Goal: Transaction & Acquisition: Purchase product/service

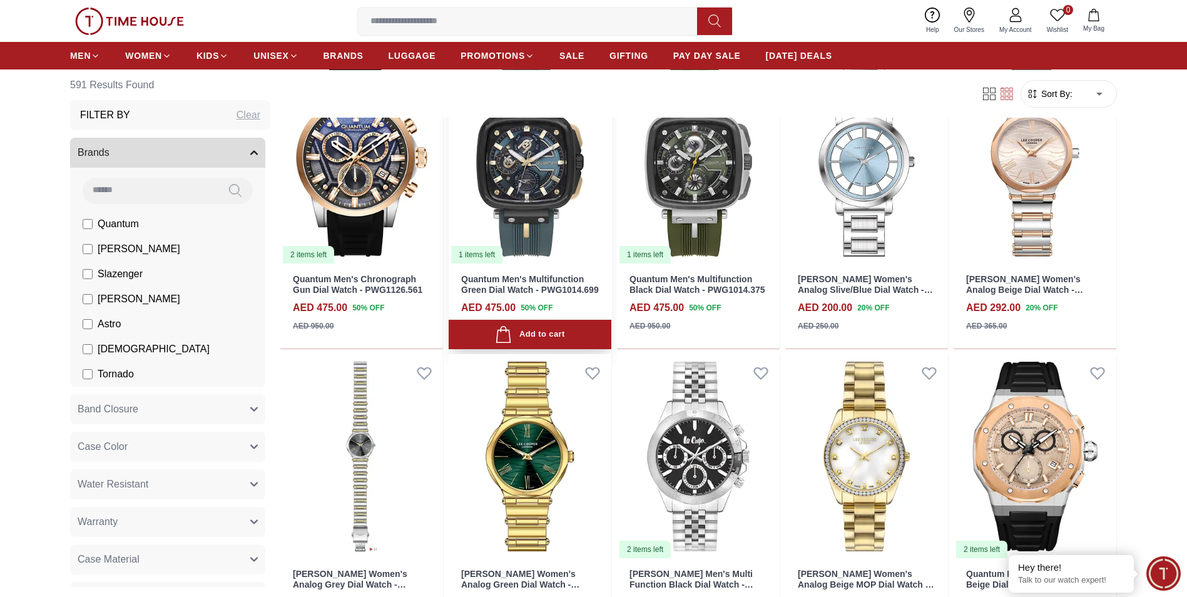
scroll to position [563, 0]
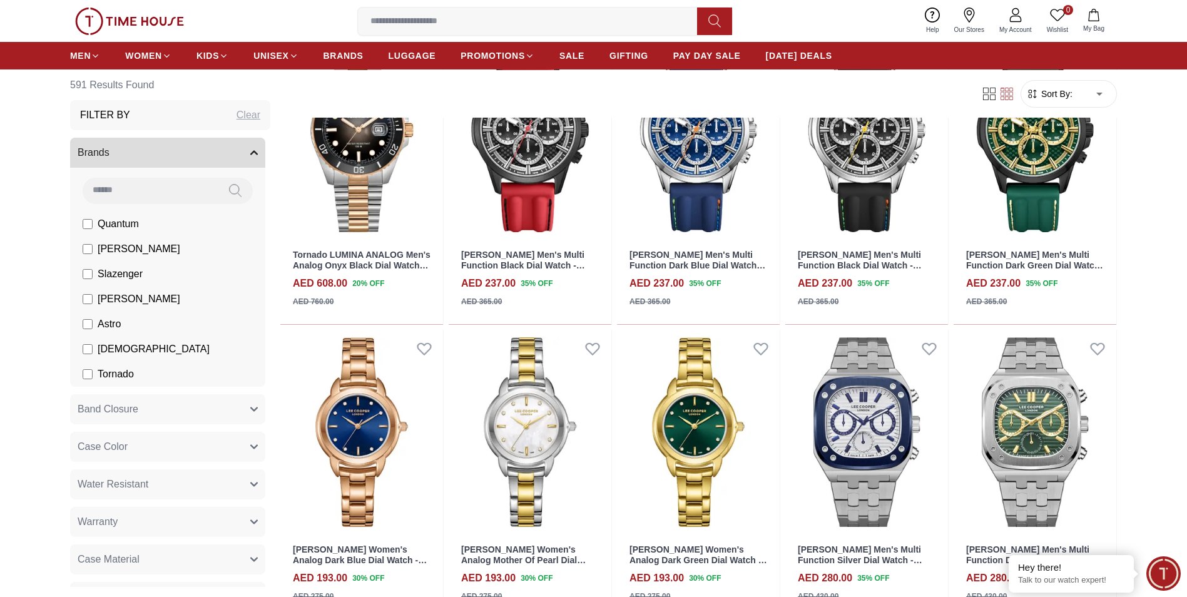
scroll to position [2045, 0]
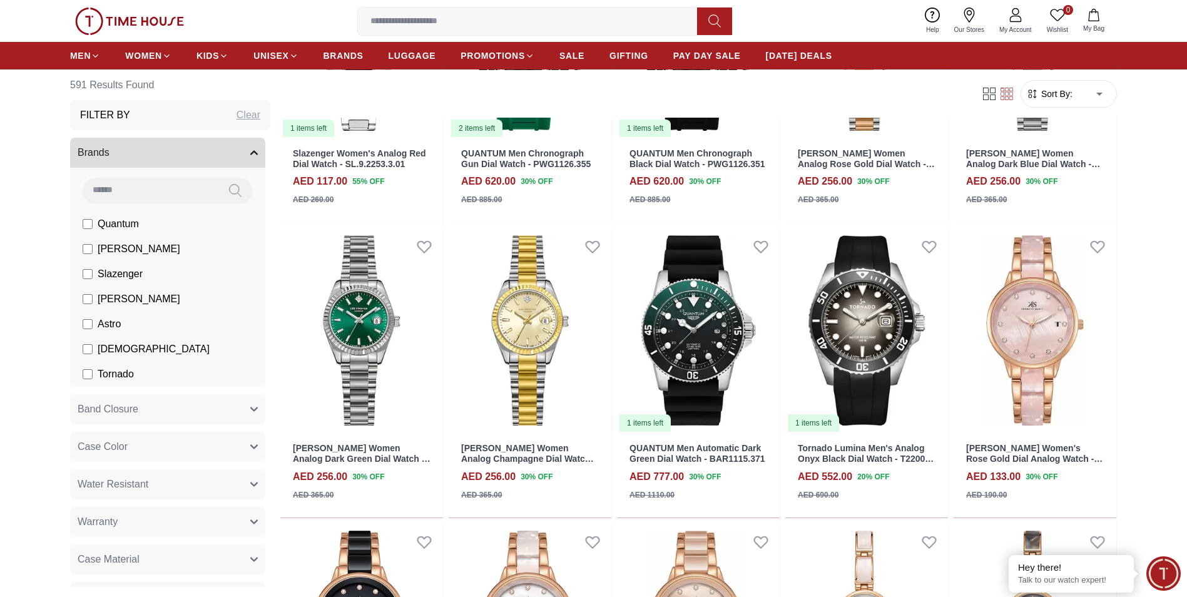
scroll to position [3797, 0]
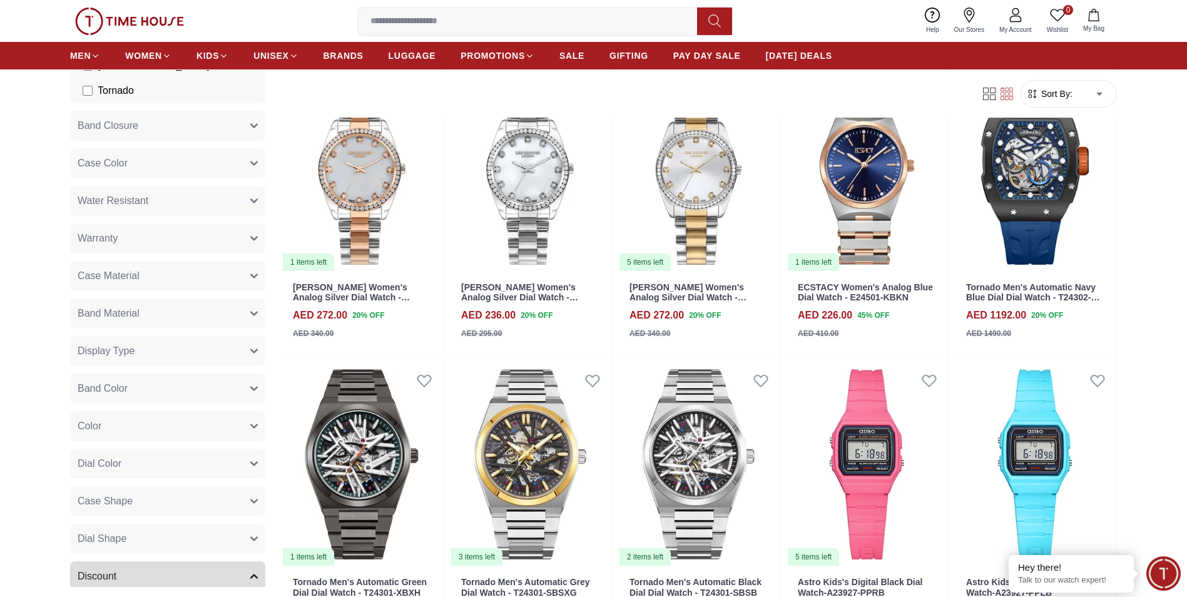
scroll to position [556, 0]
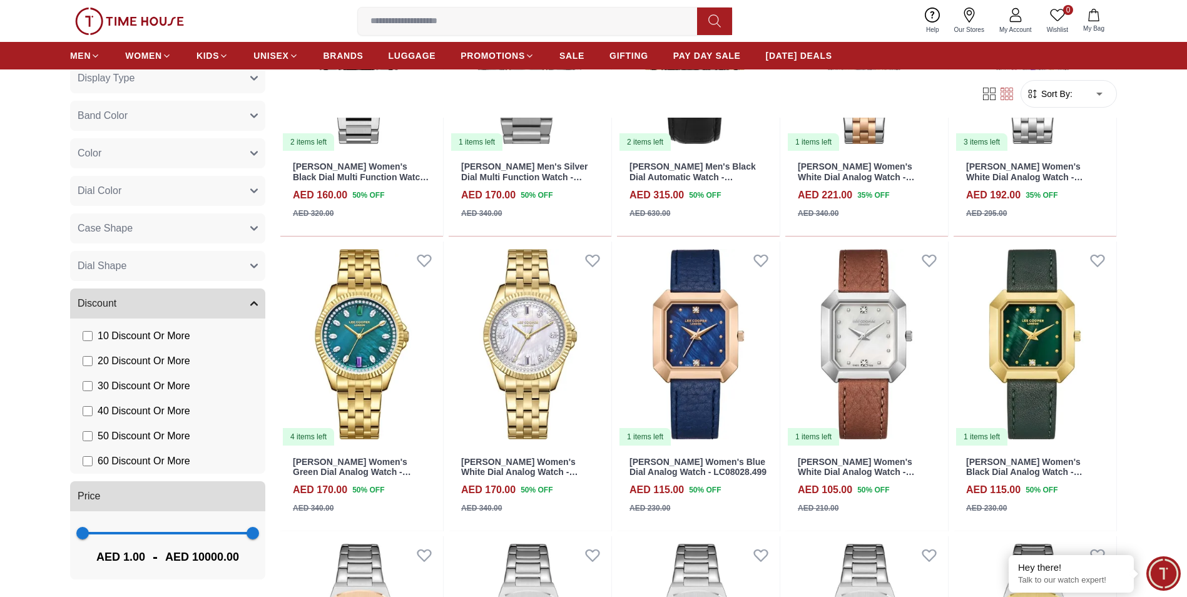
scroll to position [10301, 0]
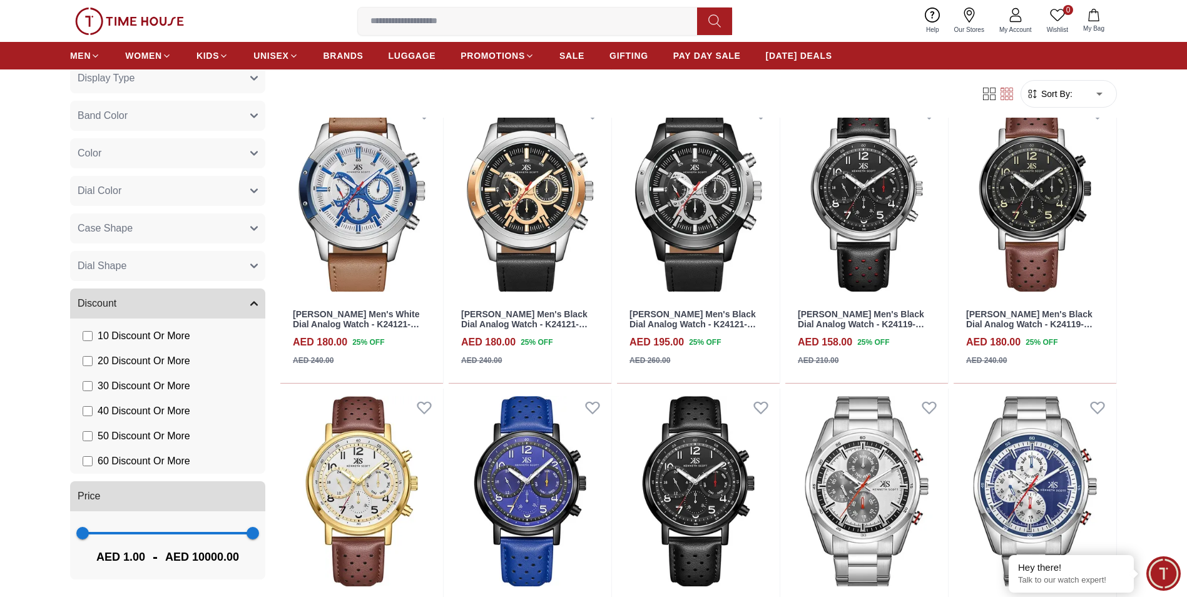
scroll to position [13988, 0]
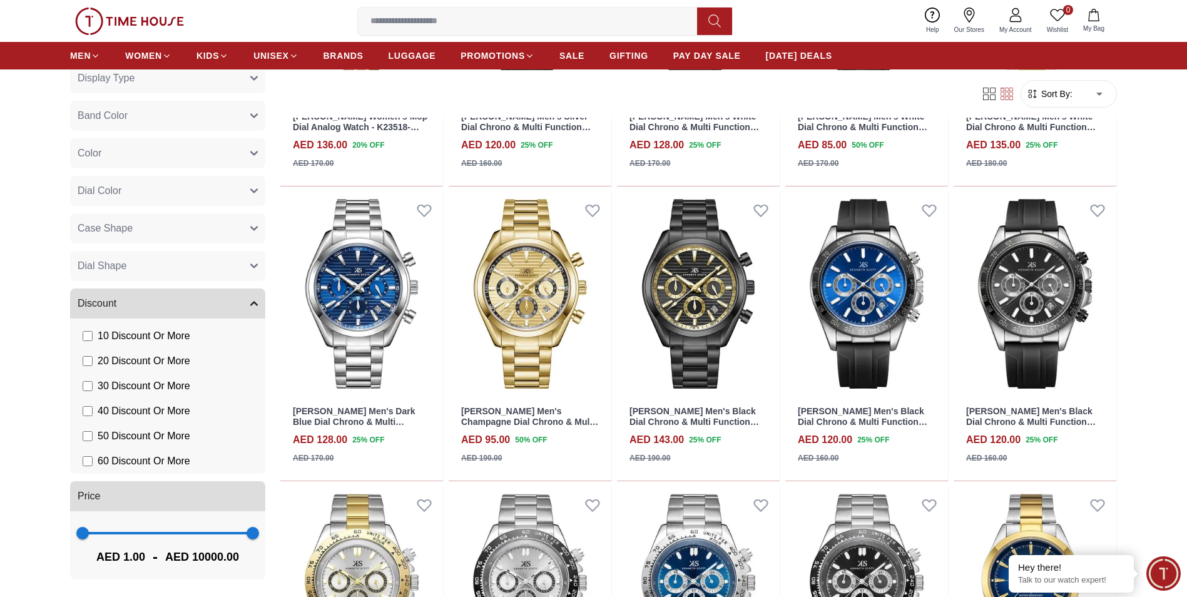
scroll to position [16947, 0]
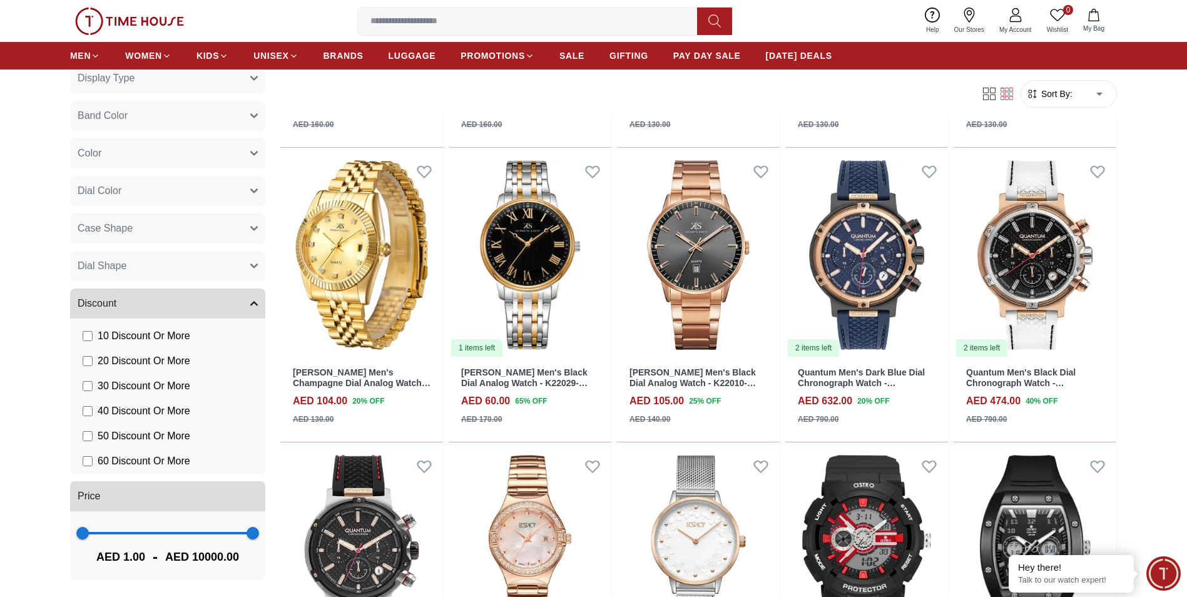
scroll to position [18165, 0]
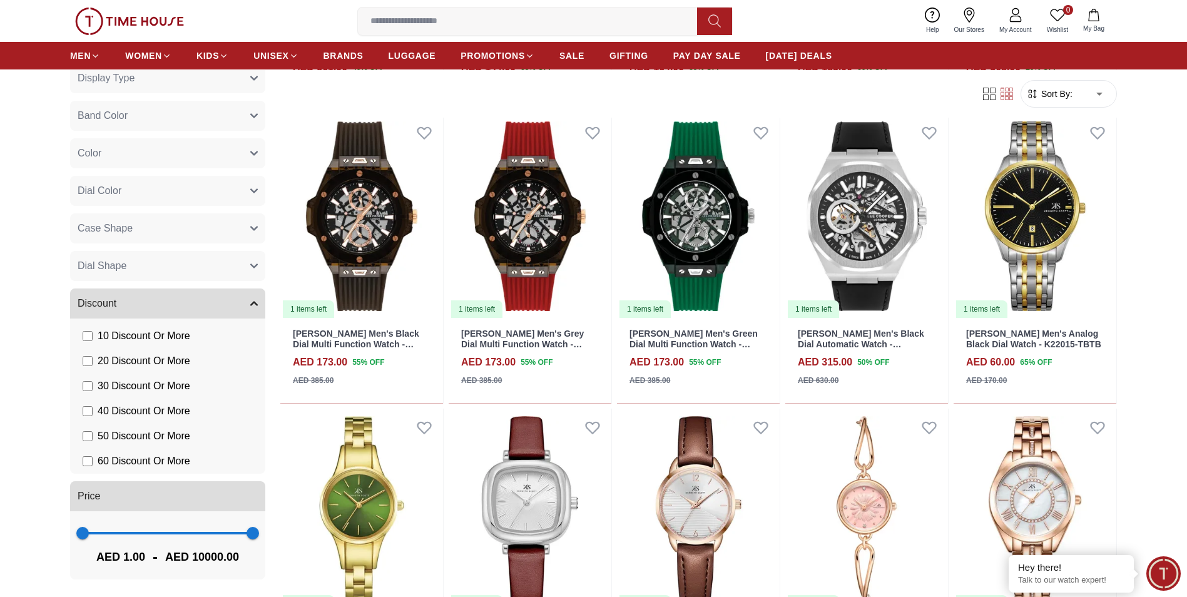
scroll to position [19368, 0]
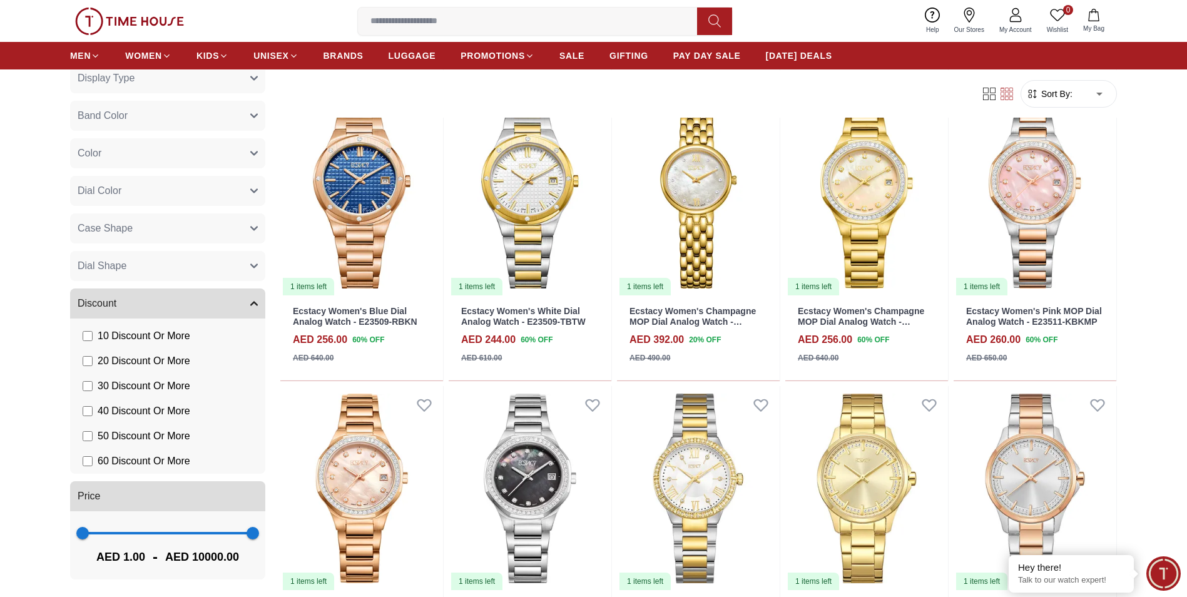
scroll to position [20411, 0]
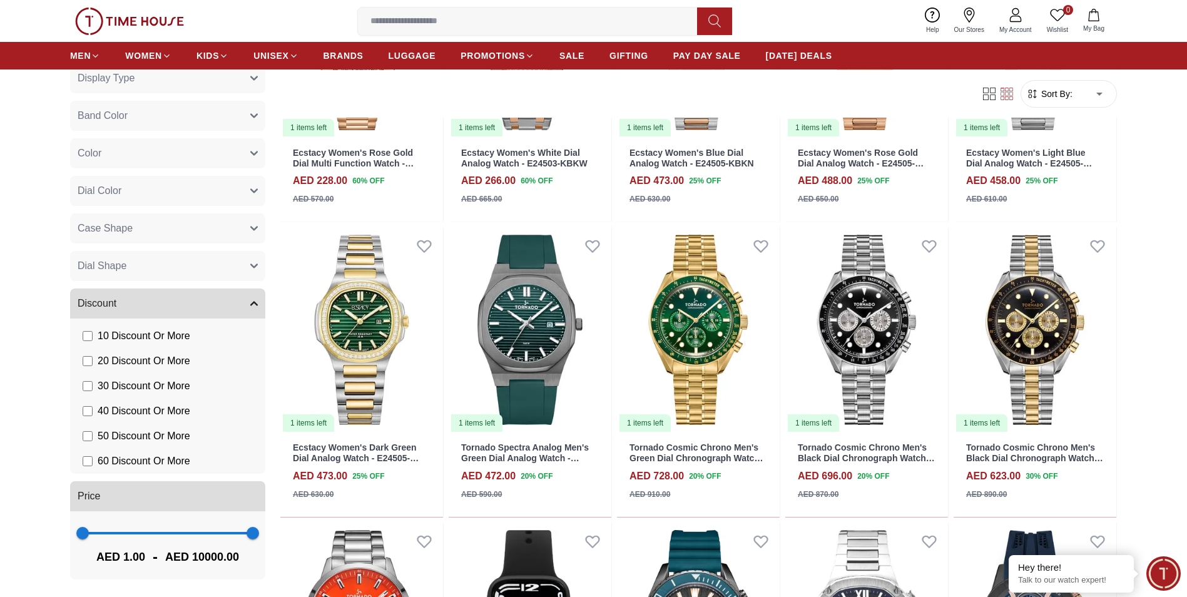
click at [971, 13] on icon at bounding box center [969, 12] width 5 height 5
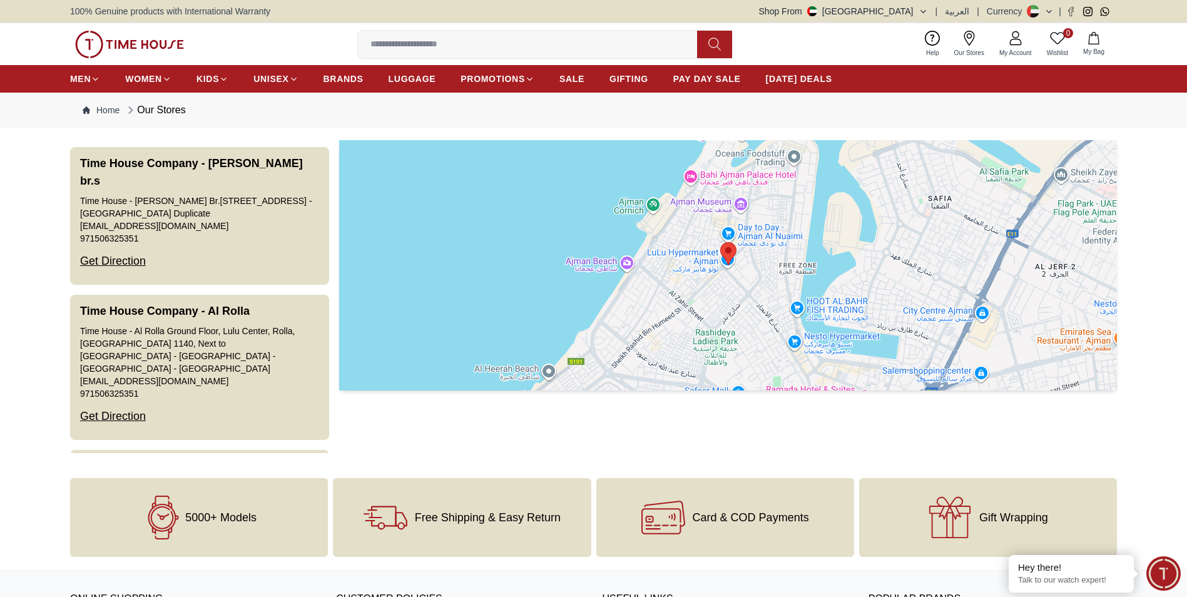
scroll to position [653, 0]
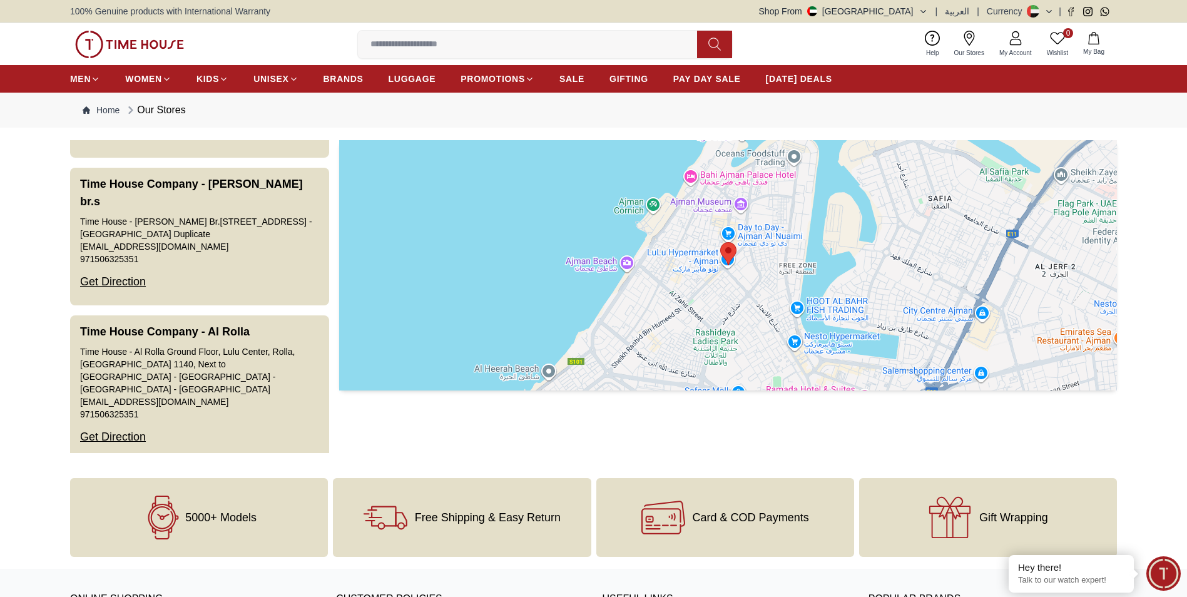
drag, startPoint x: 102, startPoint y: 252, endPoint x: 31, endPoint y: 297, distance: 83.5
click at [31, 297] on section "Time House Company - Ajman Time House - Ajman Second Floor, Lulu Hypermarket - …" at bounding box center [593, 296] width 1187 height 313
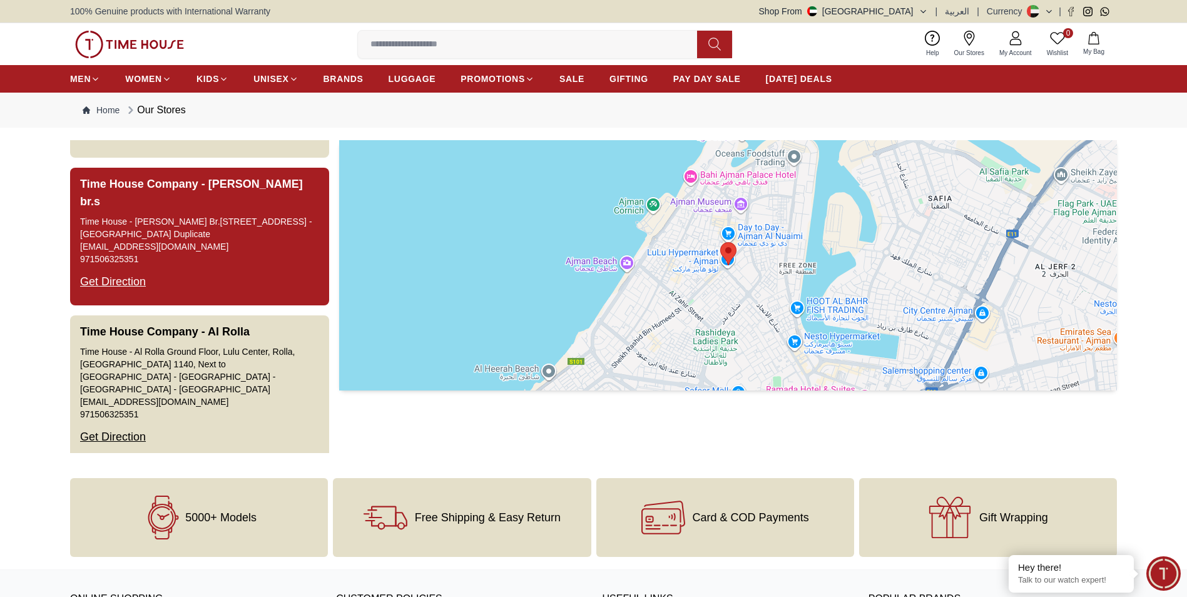
click at [120, 265] on div "Get Direction" at bounding box center [113, 281] width 66 height 33
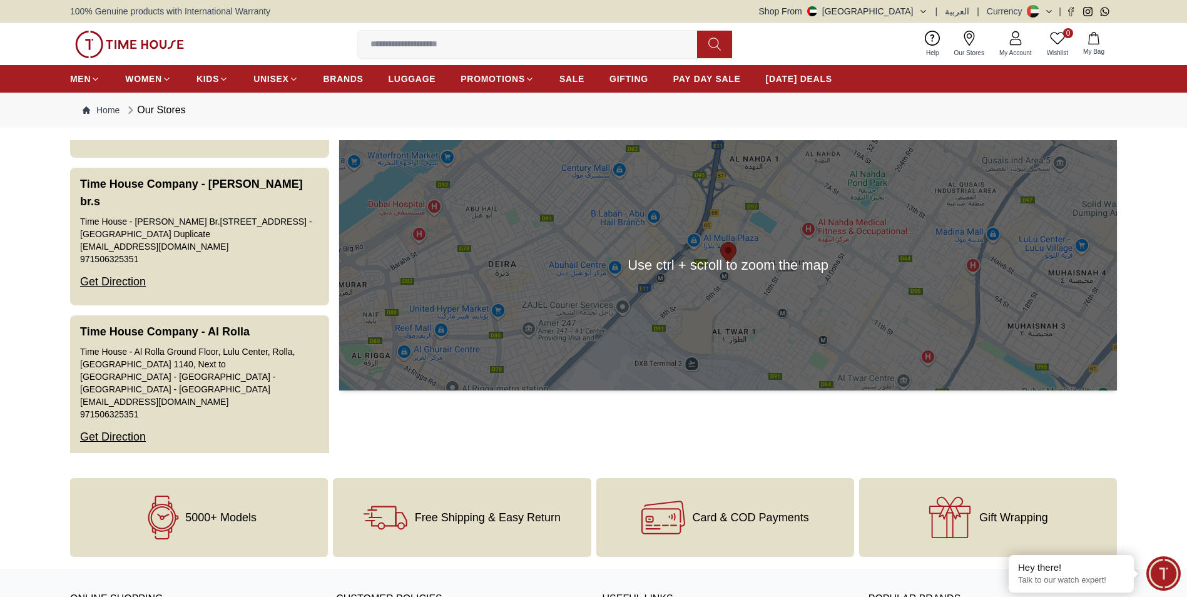
click at [772, 266] on div at bounding box center [728, 265] width 778 height 250
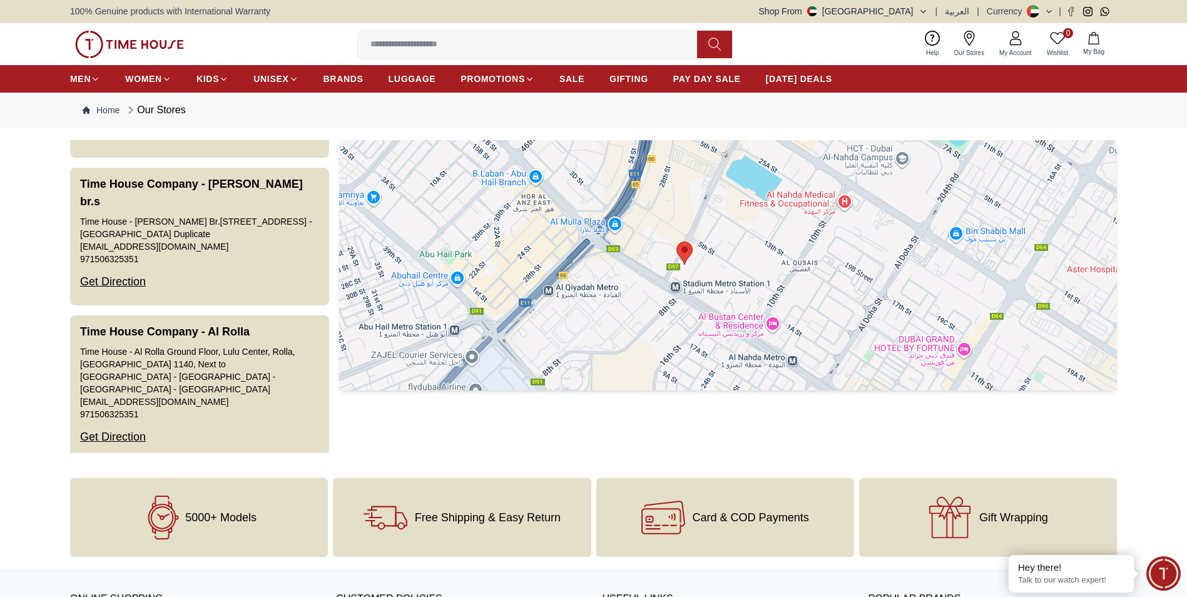
click at [726, 274] on div at bounding box center [728, 265] width 778 height 250
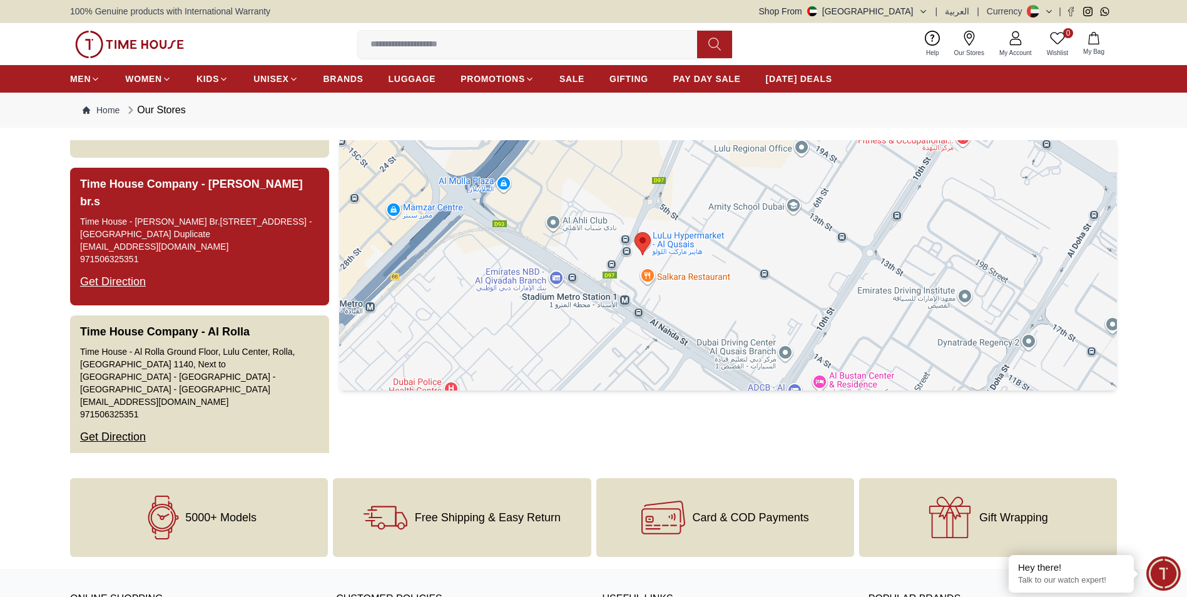
click at [123, 265] on div "Get Direction" at bounding box center [113, 281] width 66 height 33
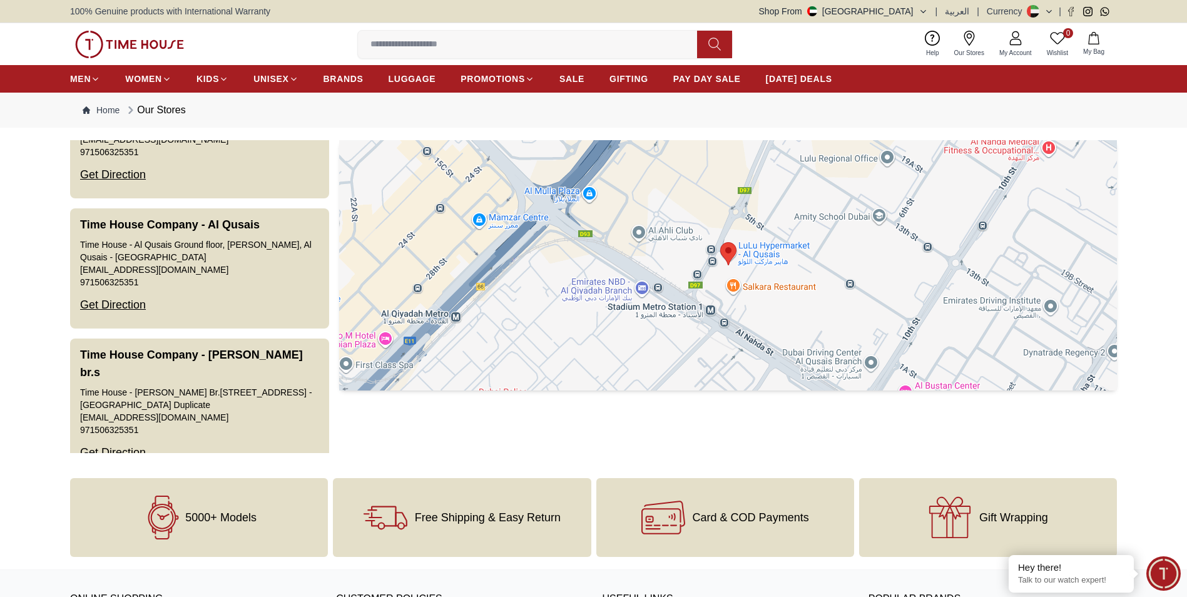
scroll to position [469, 0]
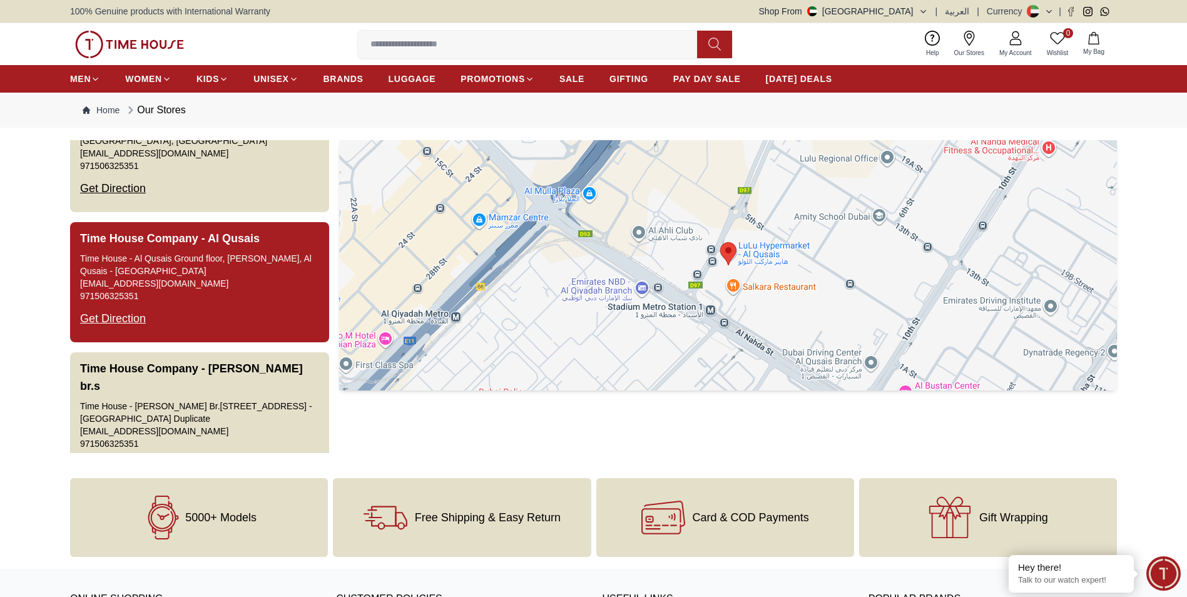
click at [133, 305] on div "Get Direction" at bounding box center [113, 318] width 66 height 33
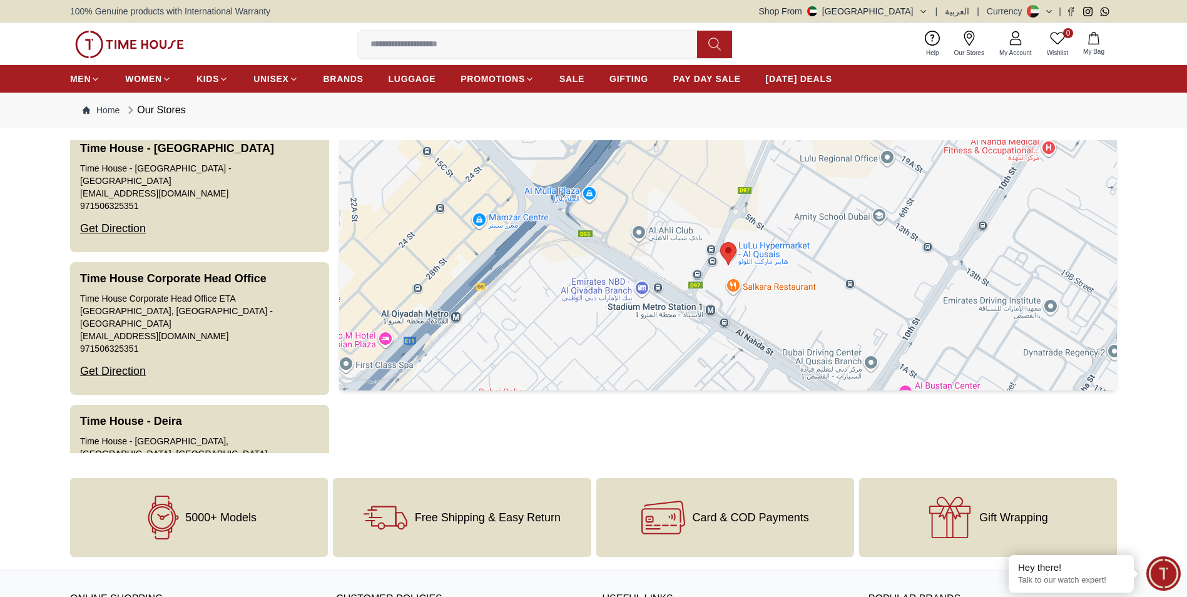
scroll to position [1421, 0]
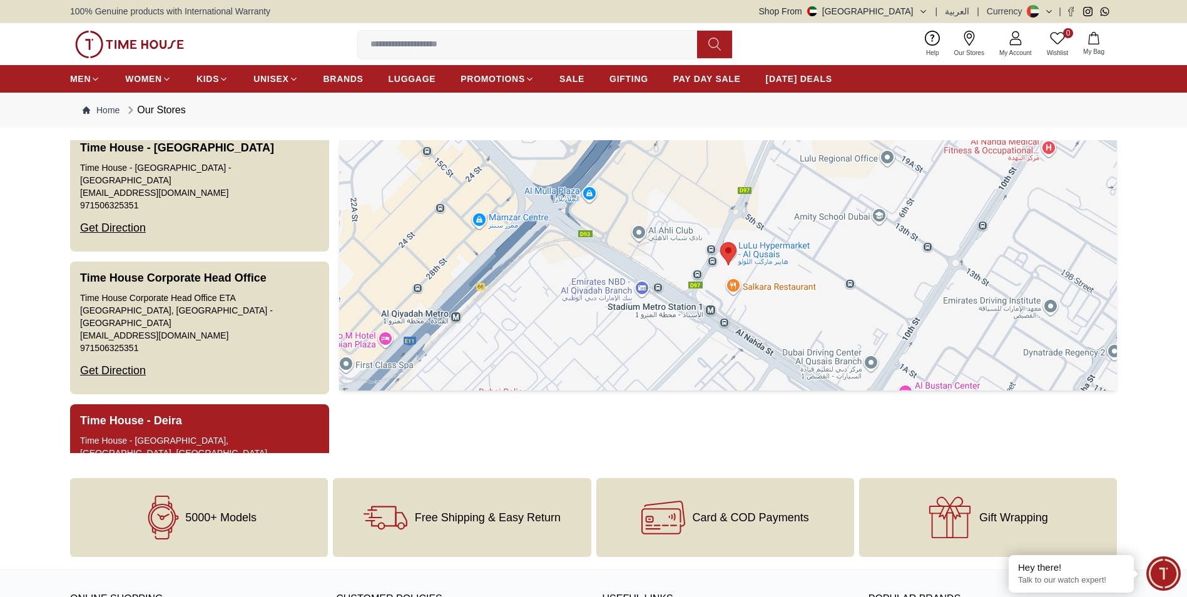
click at [116, 497] on div "Get Direction" at bounding box center [113, 513] width 66 height 33
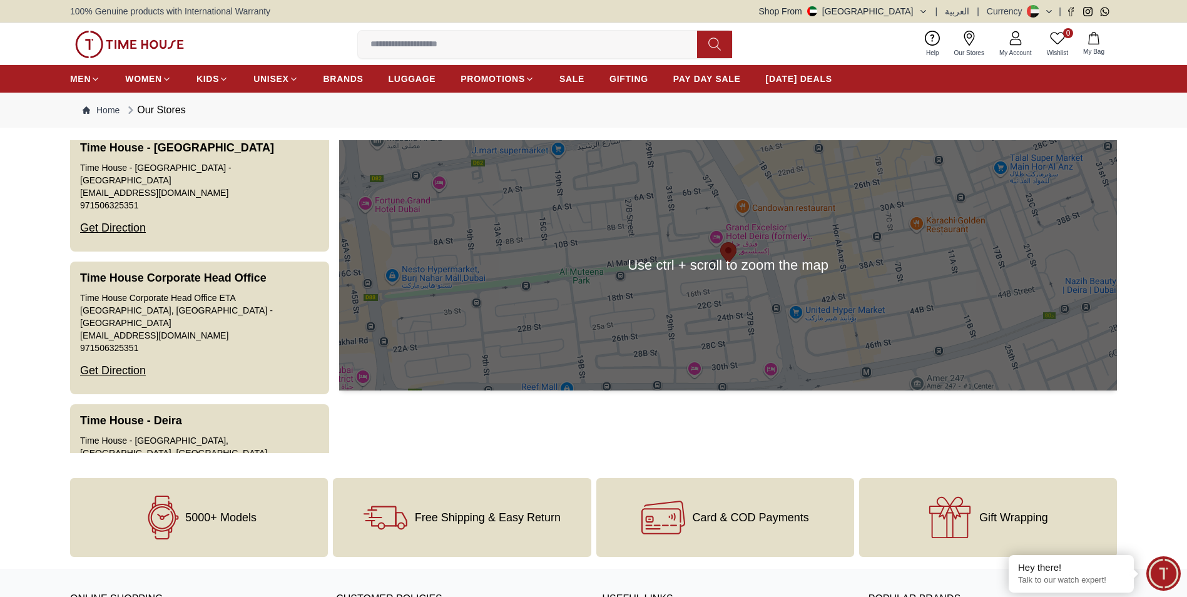
click at [737, 273] on div at bounding box center [728, 265] width 778 height 250
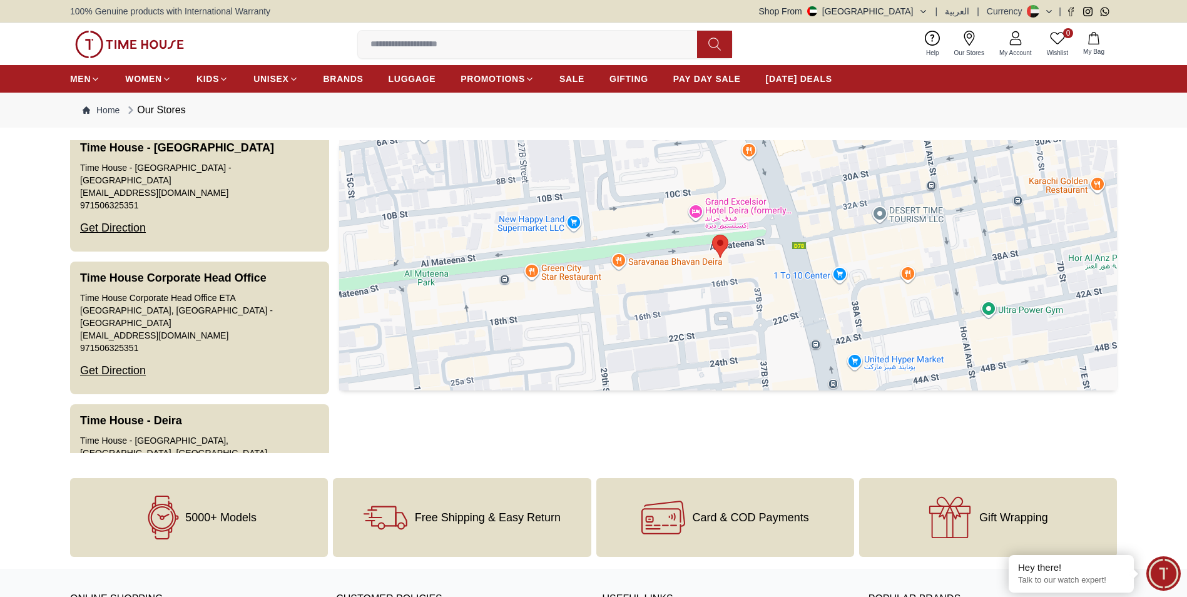
click at [730, 267] on div at bounding box center [728, 265] width 778 height 250
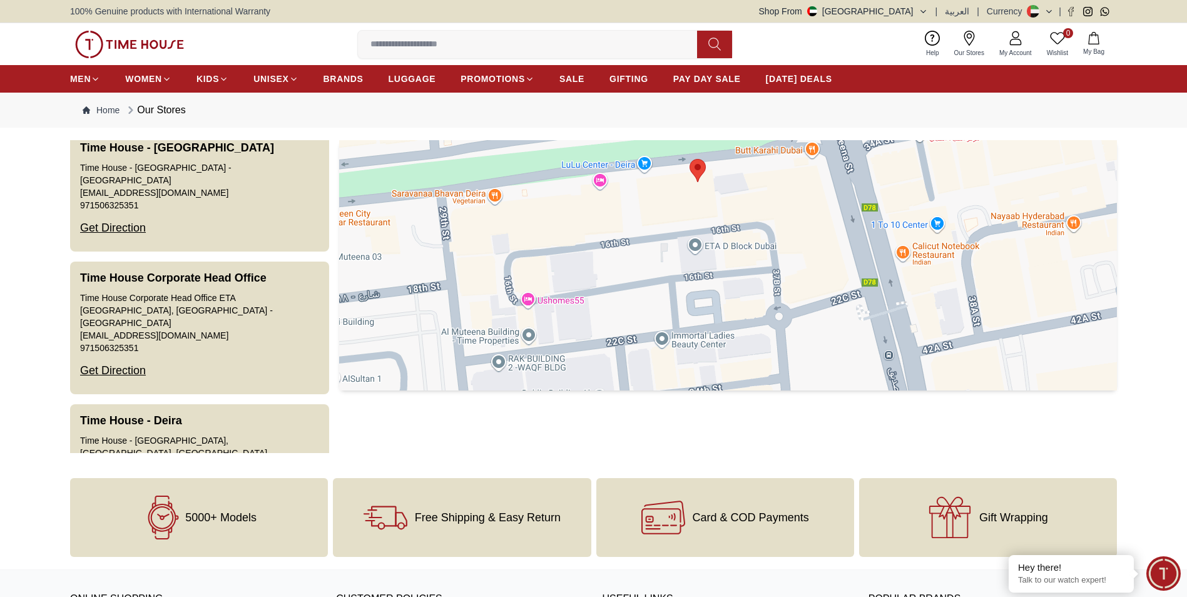
drag, startPoint x: 770, startPoint y: 252, endPoint x: 750, endPoint y: 192, distance: 63.7
click at [757, 188] on div at bounding box center [728, 265] width 778 height 250
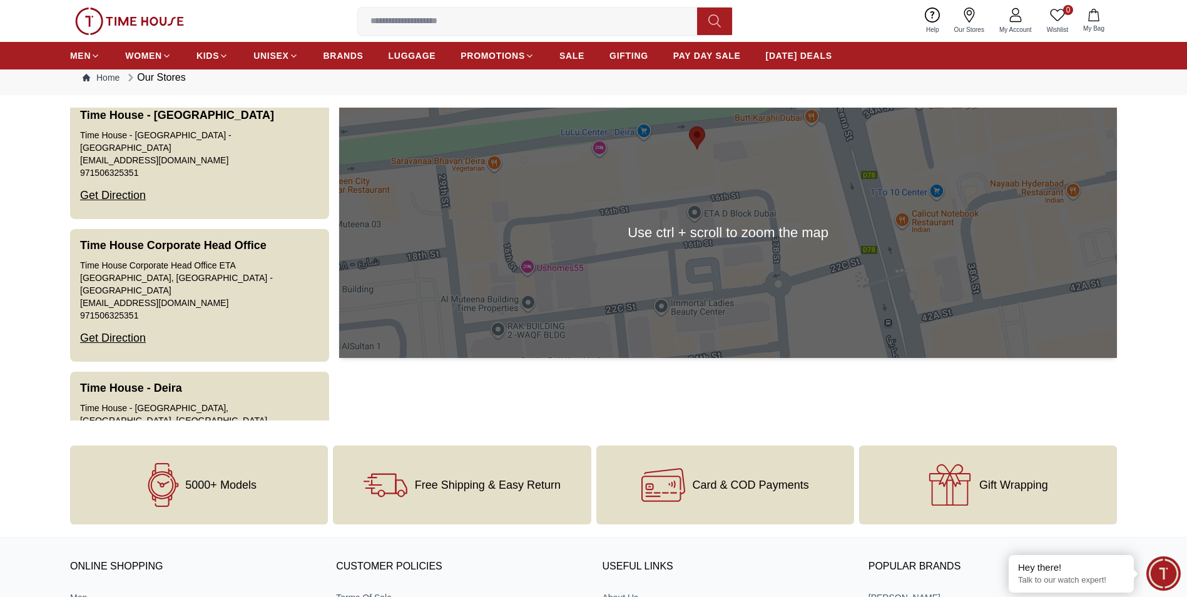
scroll to position [0, 0]
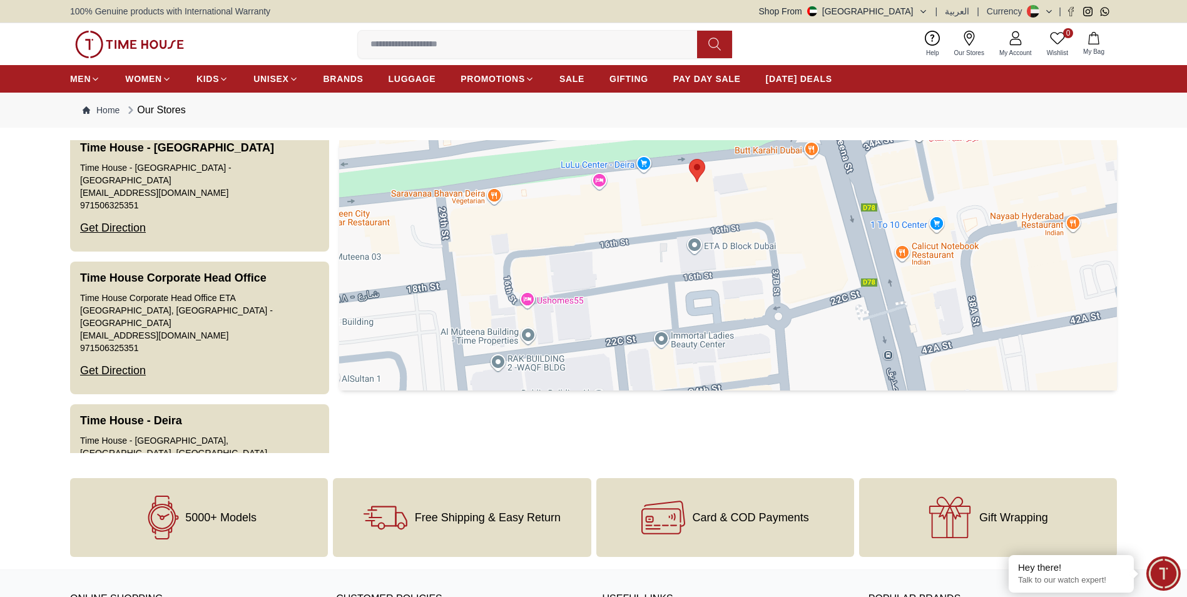
click at [682, 269] on div at bounding box center [728, 265] width 778 height 250
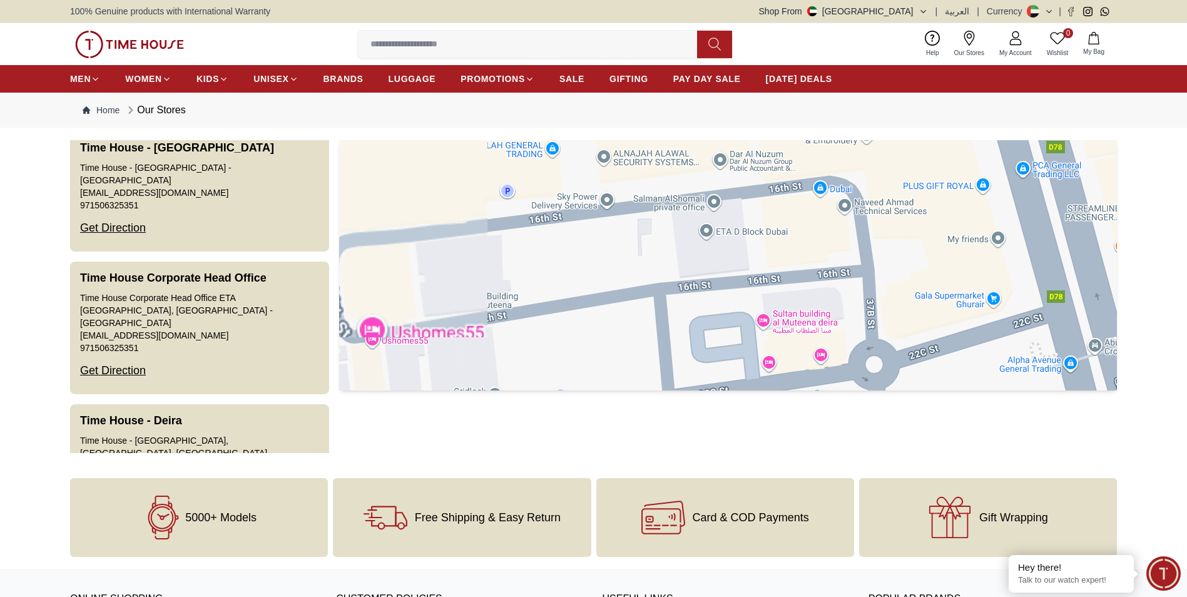
click at [682, 269] on div at bounding box center [728, 265] width 778 height 250
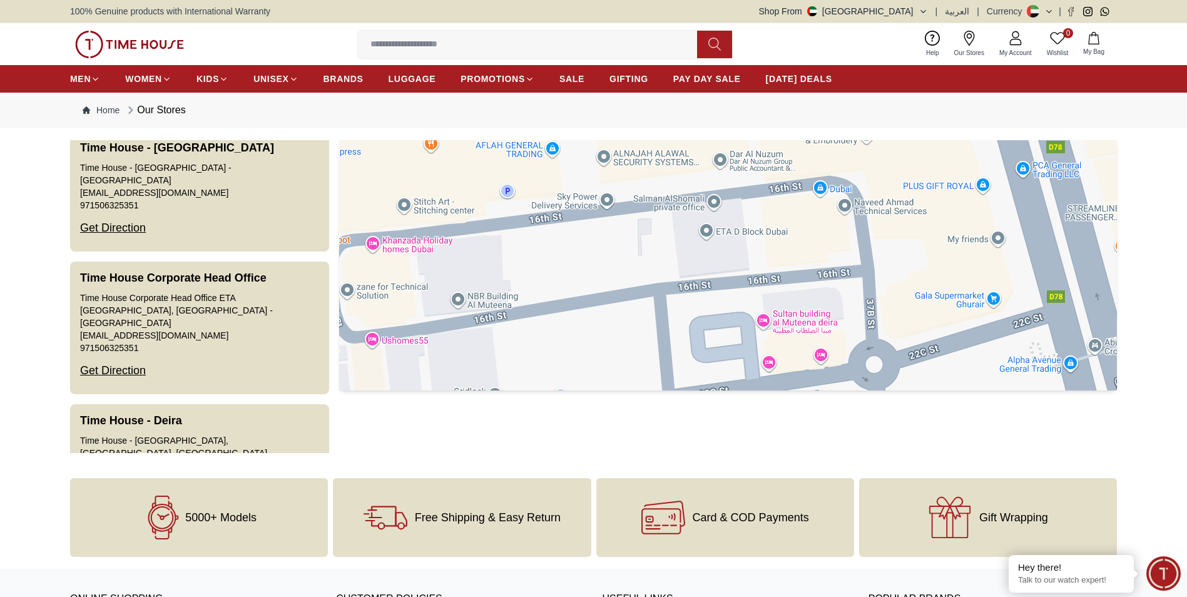
click at [682, 269] on div at bounding box center [728, 265] width 778 height 250
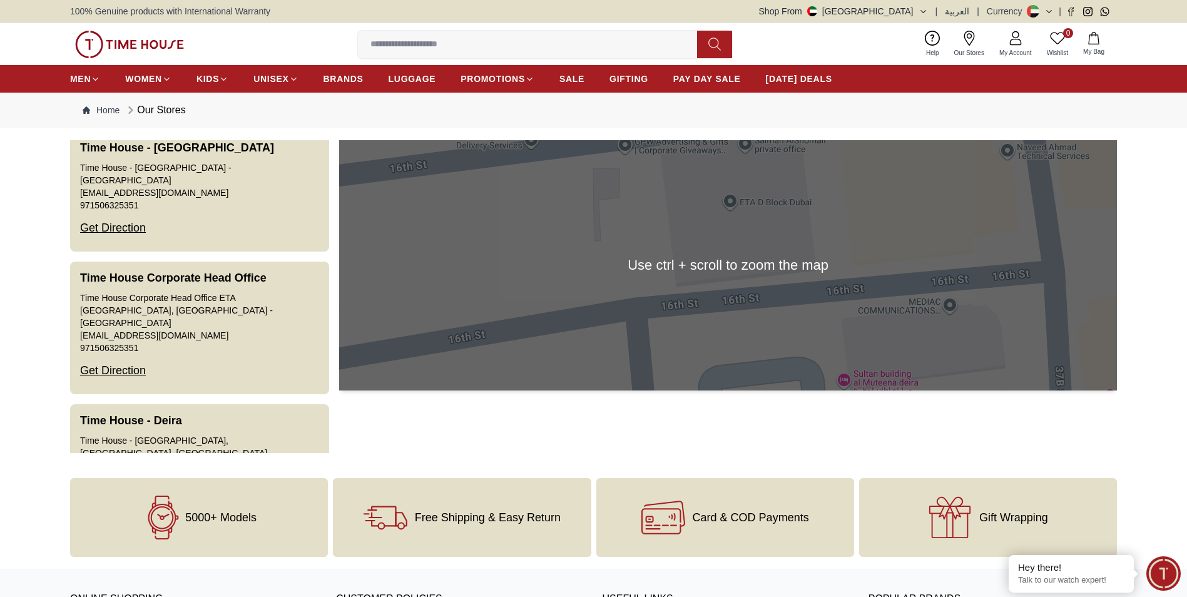
click at [1162, 222] on section "Time House Company - Ajman Time House - Ajman Second Floor, Lulu Hypermarket - …" at bounding box center [593, 296] width 1187 height 313
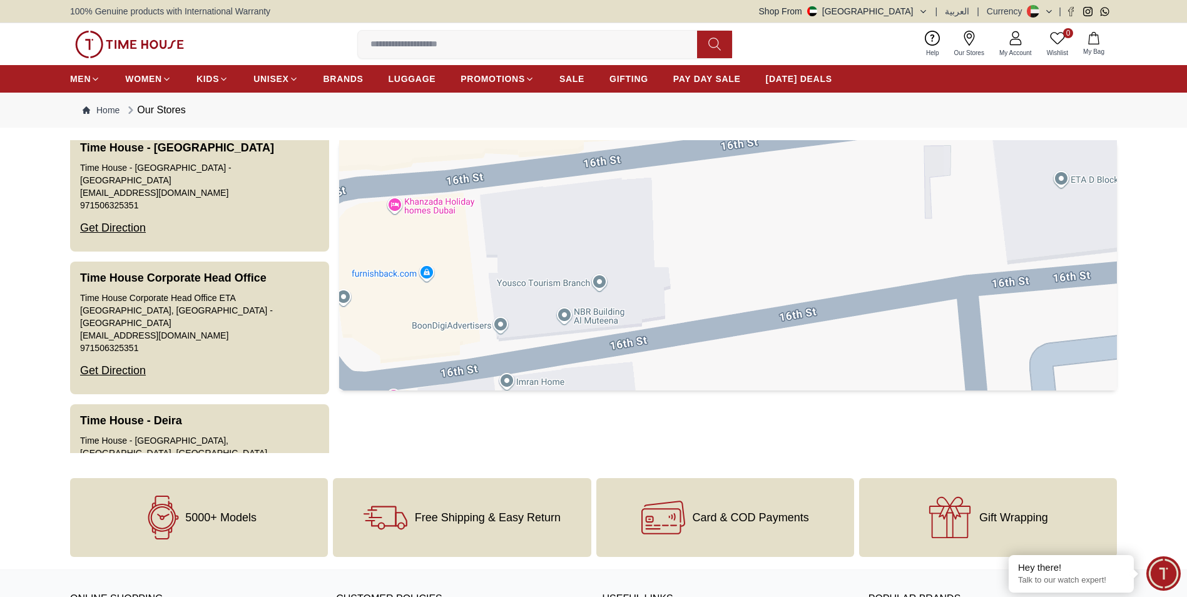
drag, startPoint x: 537, startPoint y: 240, endPoint x: 865, endPoint y: 202, distance: 330.2
click at [865, 203] on div at bounding box center [728, 265] width 778 height 250
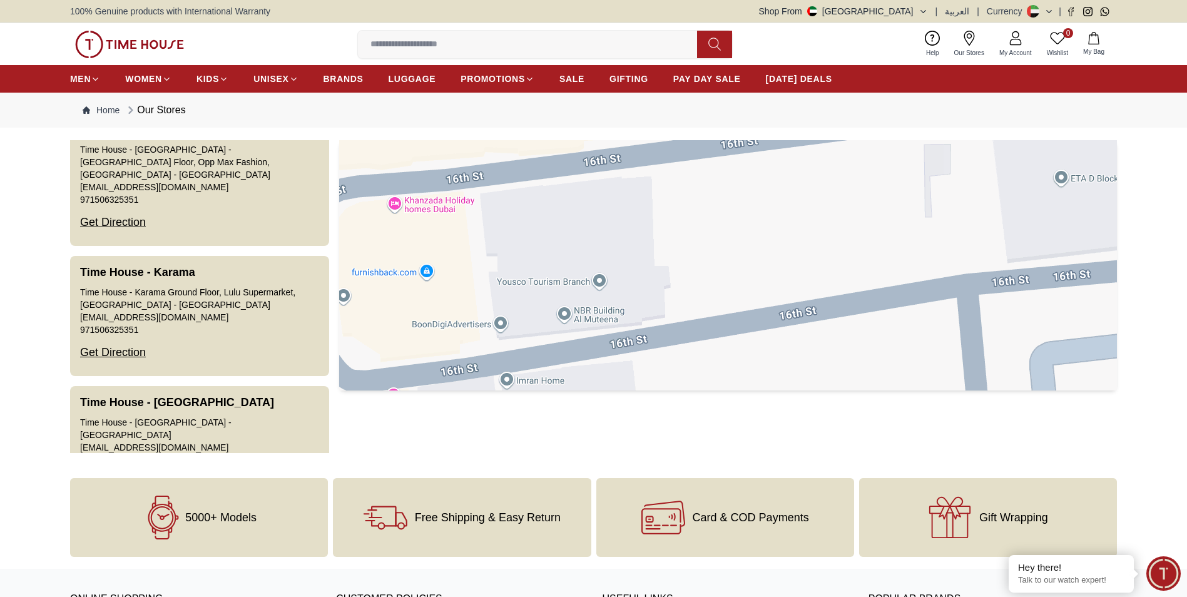
scroll to position [2094, 0]
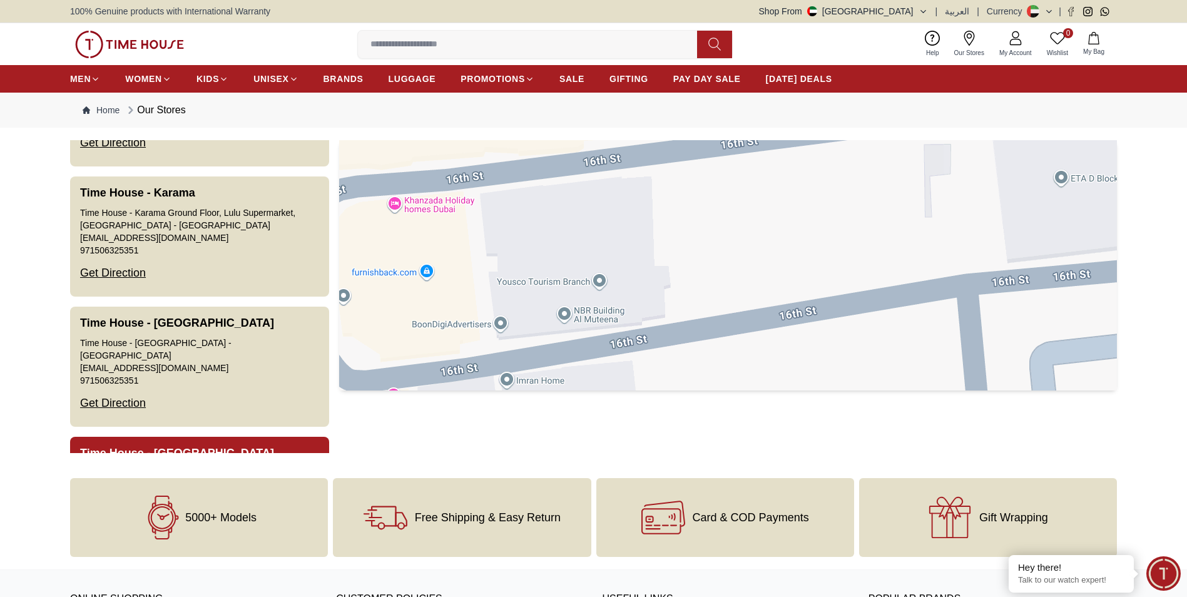
click at [113, 530] on div "Get Direction" at bounding box center [113, 546] width 66 height 33
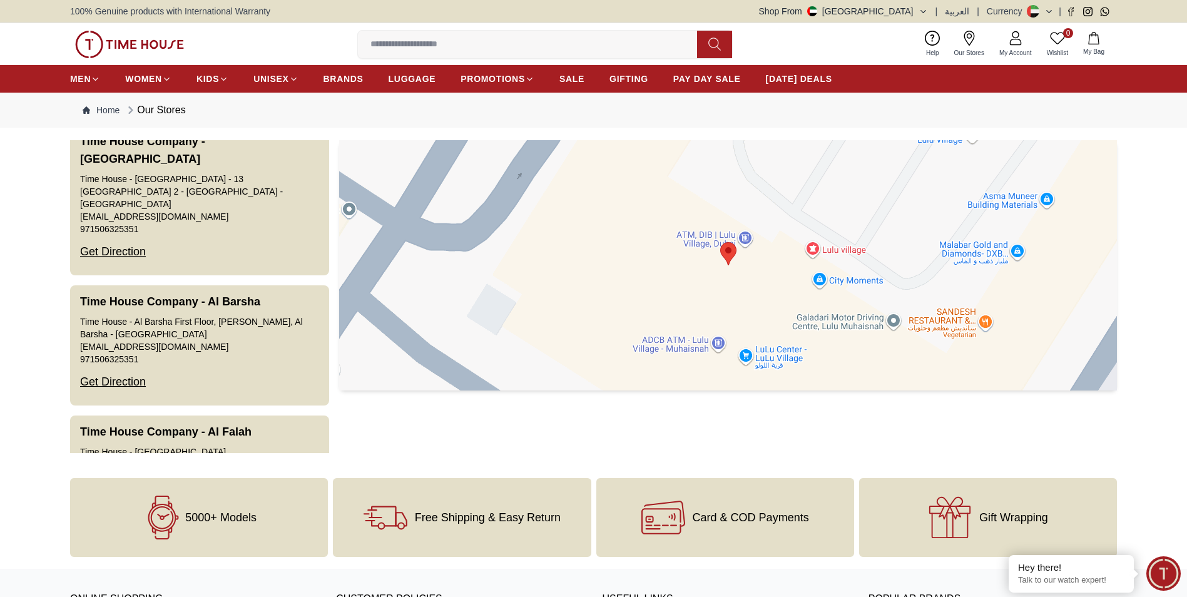
scroll to position [0, 0]
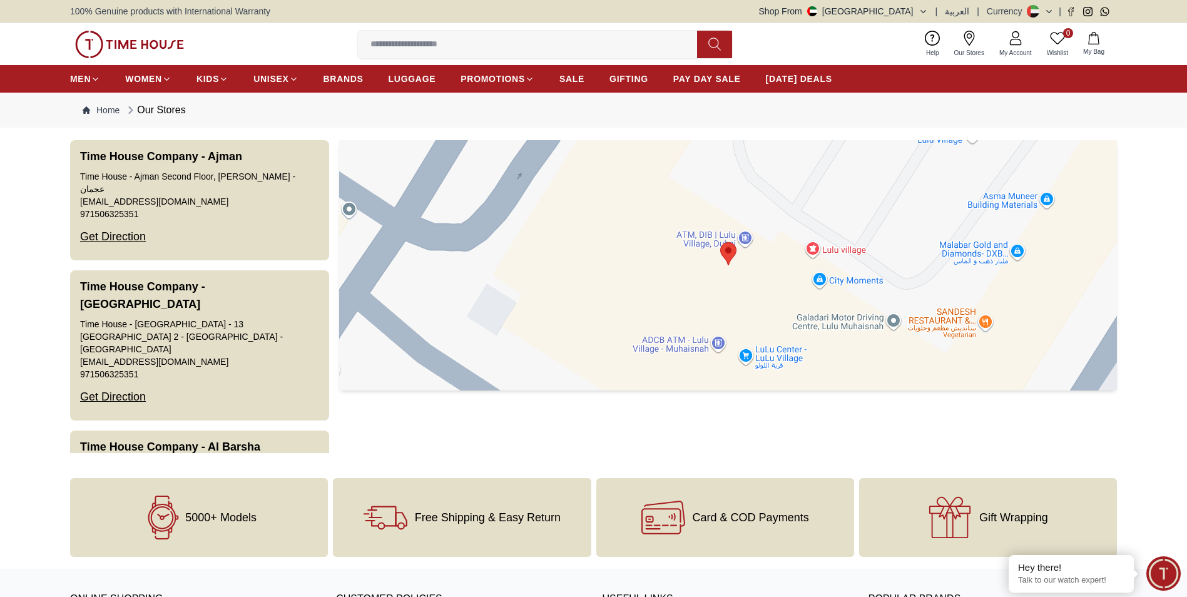
click at [0, 260] on section "Time House Company - Ajman Time House - Ajman Second Floor, Lulu Hypermarket - …" at bounding box center [593, 296] width 1187 height 313
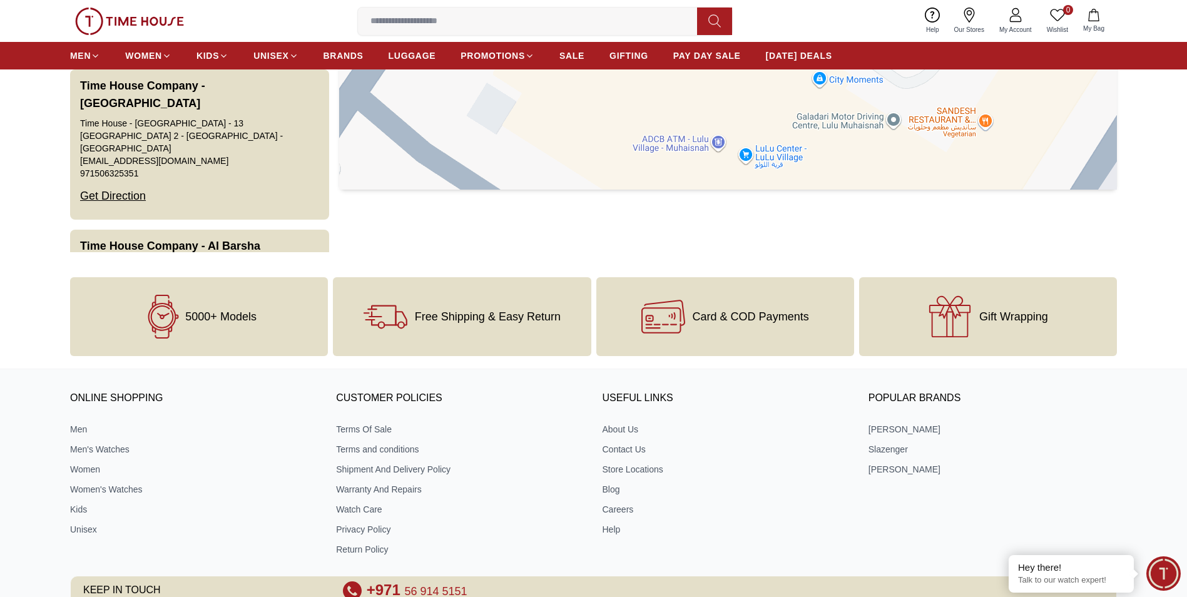
scroll to position [250, 0]
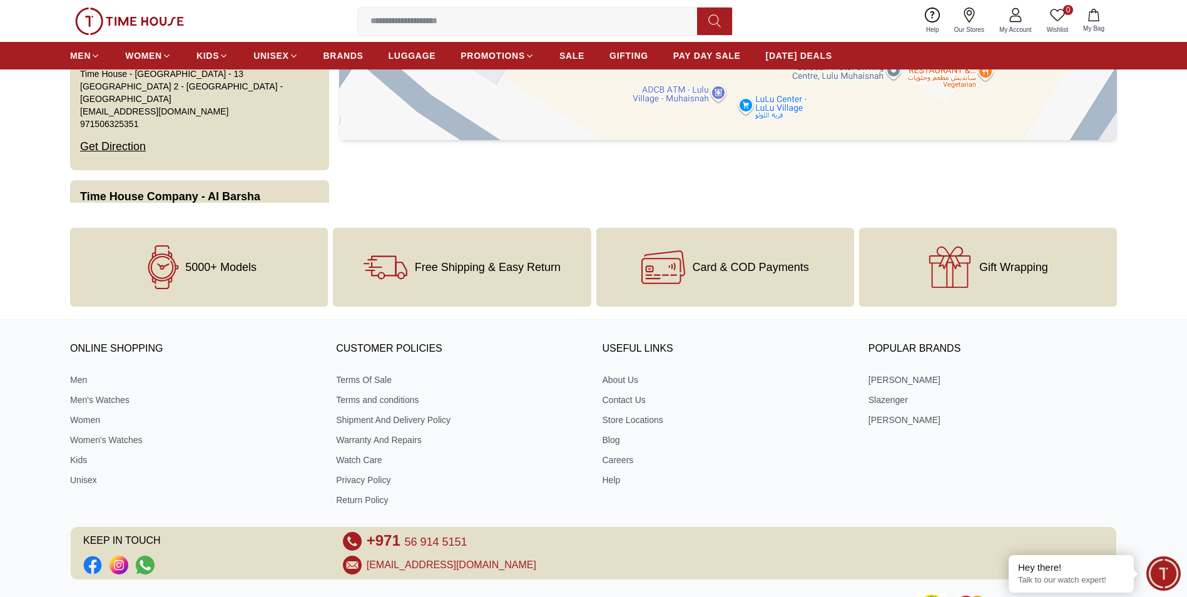
click at [227, 268] on span "5000+ Models" at bounding box center [220, 267] width 71 height 13
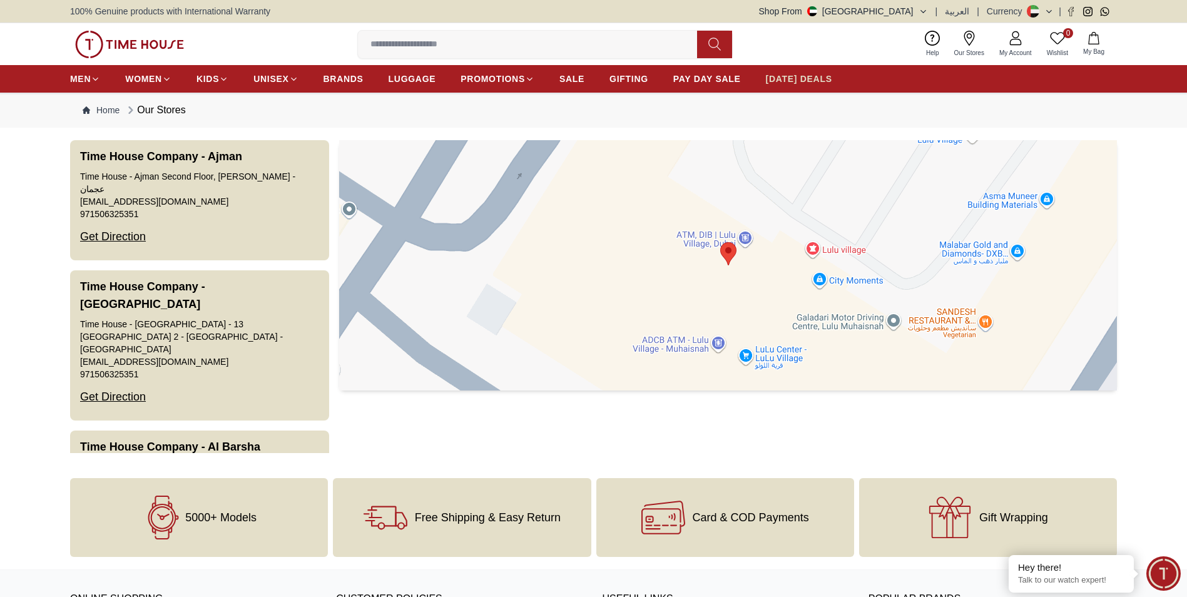
click at [797, 77] on span "[DATE] DEALS" at bounding box center [799, 79] width 66 height 13
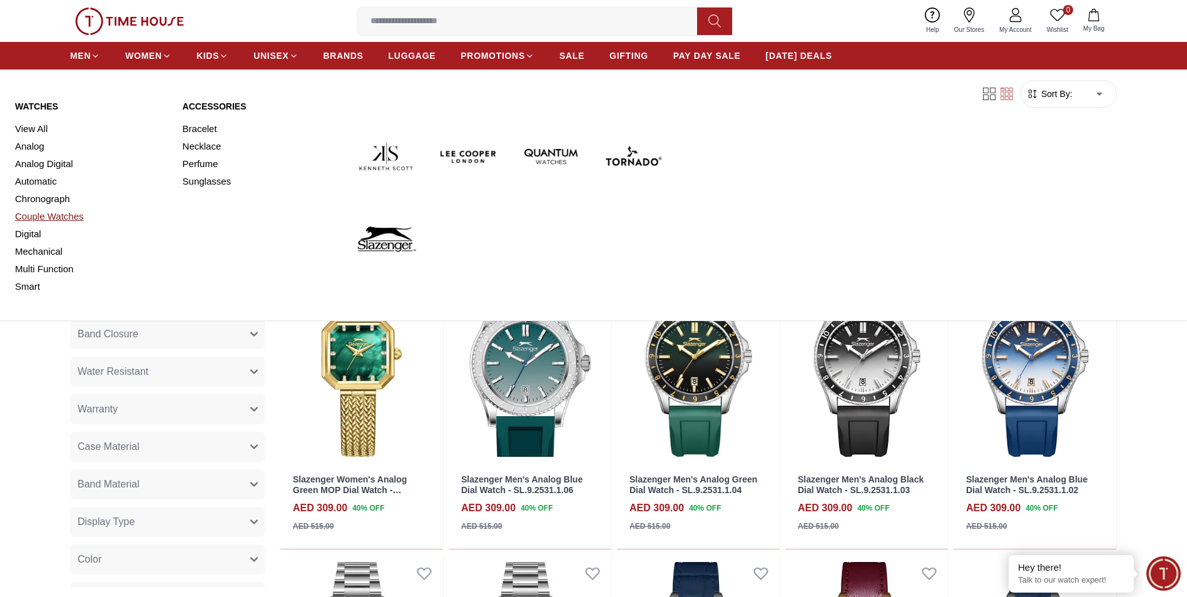
click at [51, 219] on link "Couple Watches" at bounding box center [91, 217] width 153 height 18
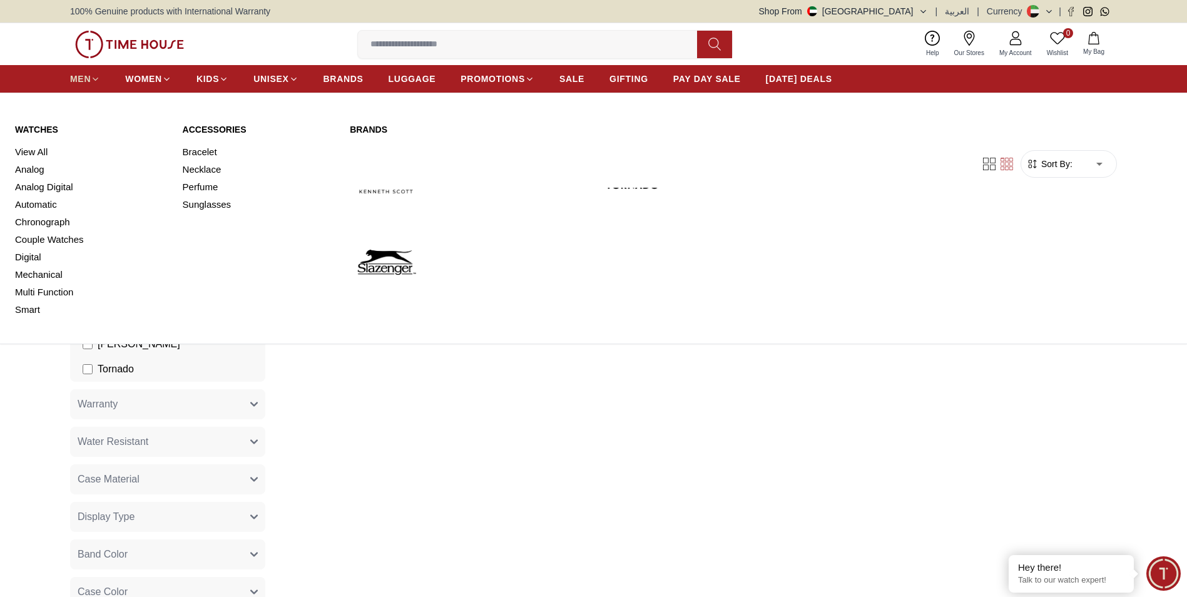
click at [74, 78] on span "MEN" at bounding box center [80, 79] width 21 height 13
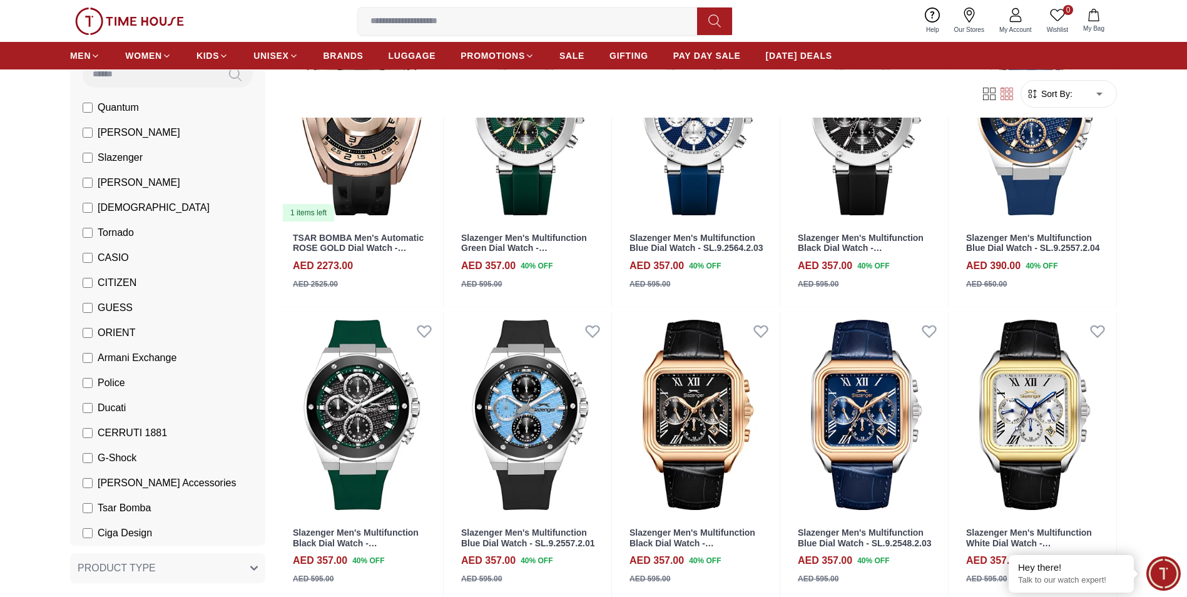
scroll to position [63, 0]
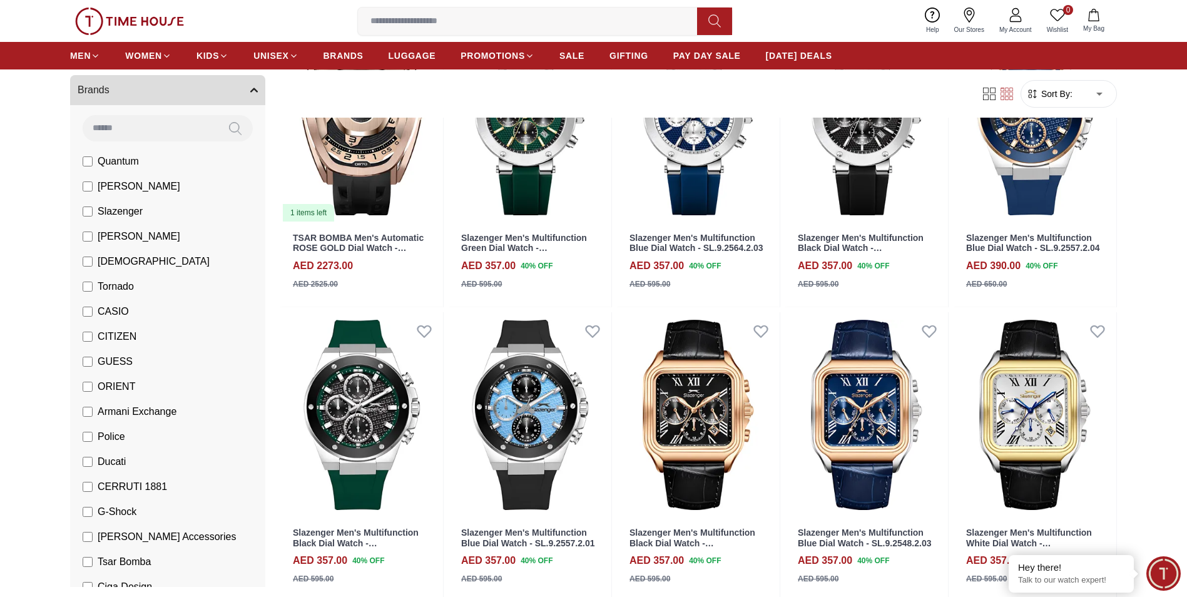
click at [123, 120] on input at bounding box center [150, 127] width 135 height 25
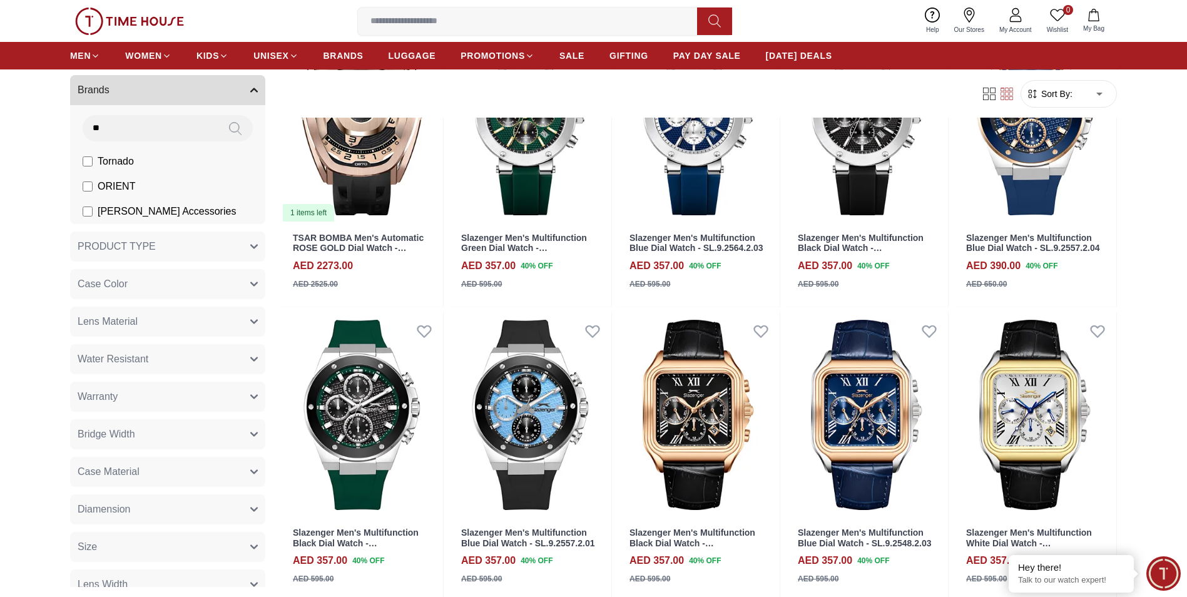
type input "**"
click at [111, 191] on span "ORIENT" at bounding box center [117, 186] width 38 height 15
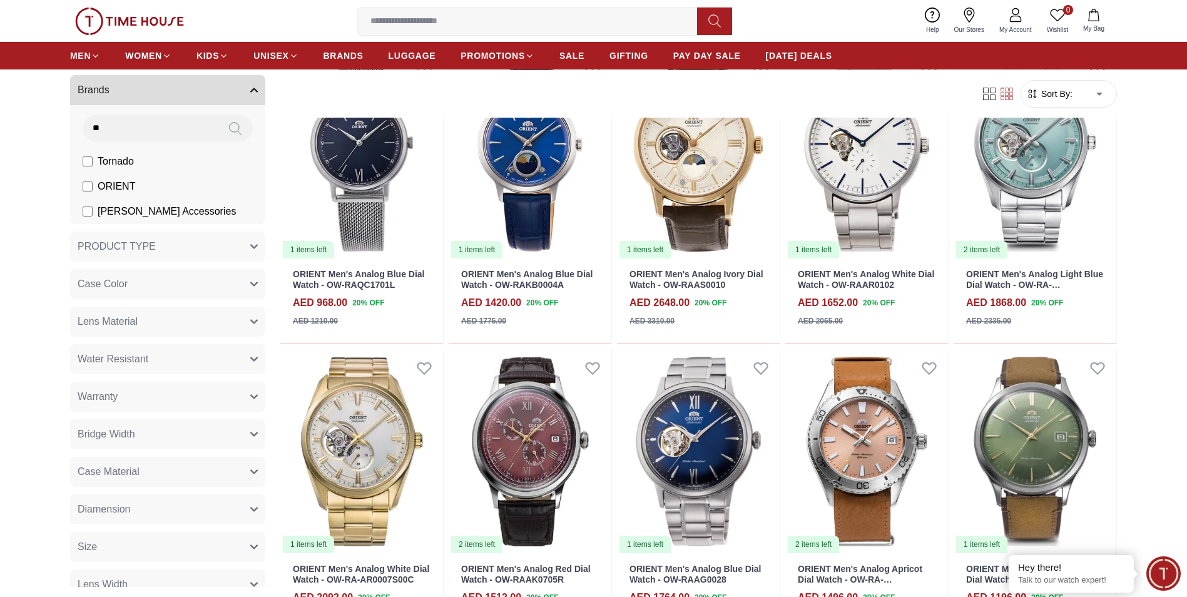
scroll to position [814, 0]
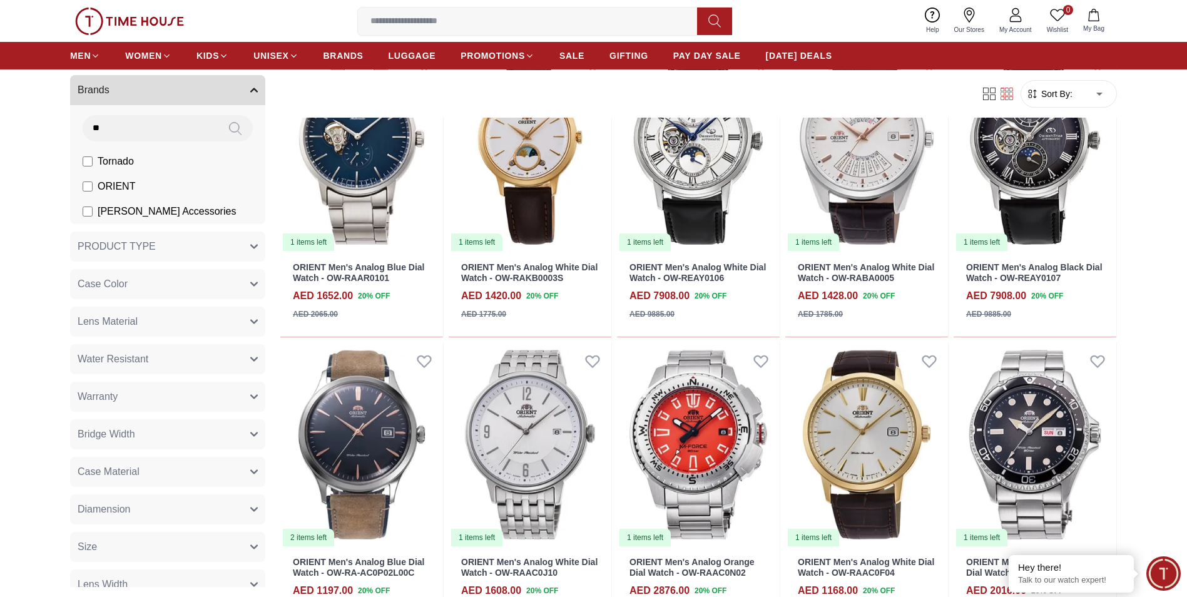
scroll to position [1940, 0]
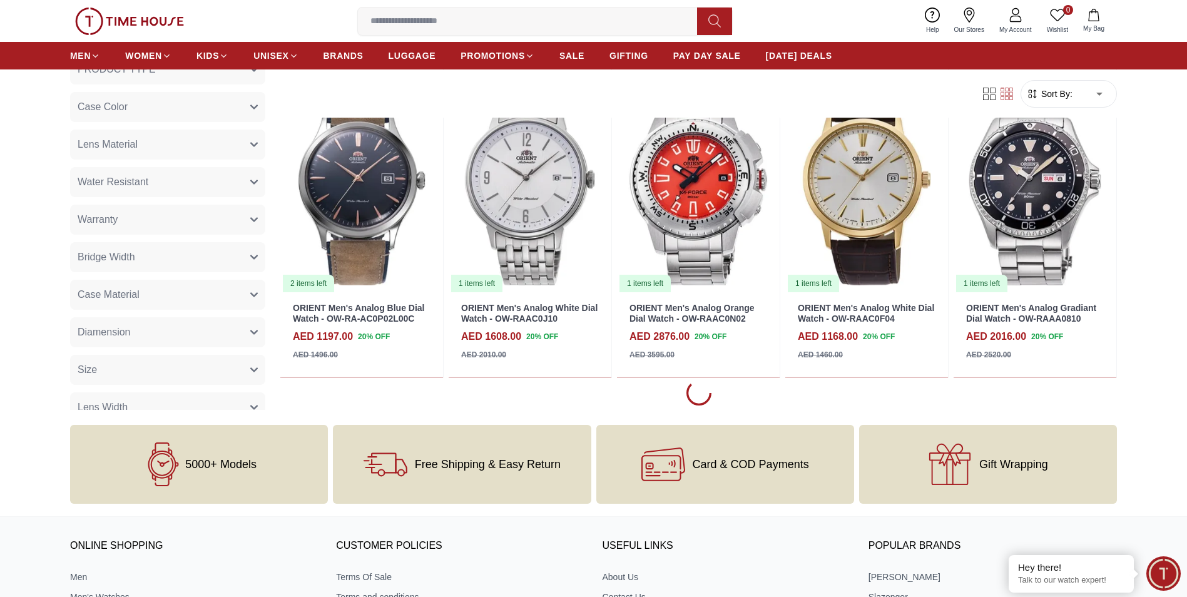
scroll to position [2378, 0]
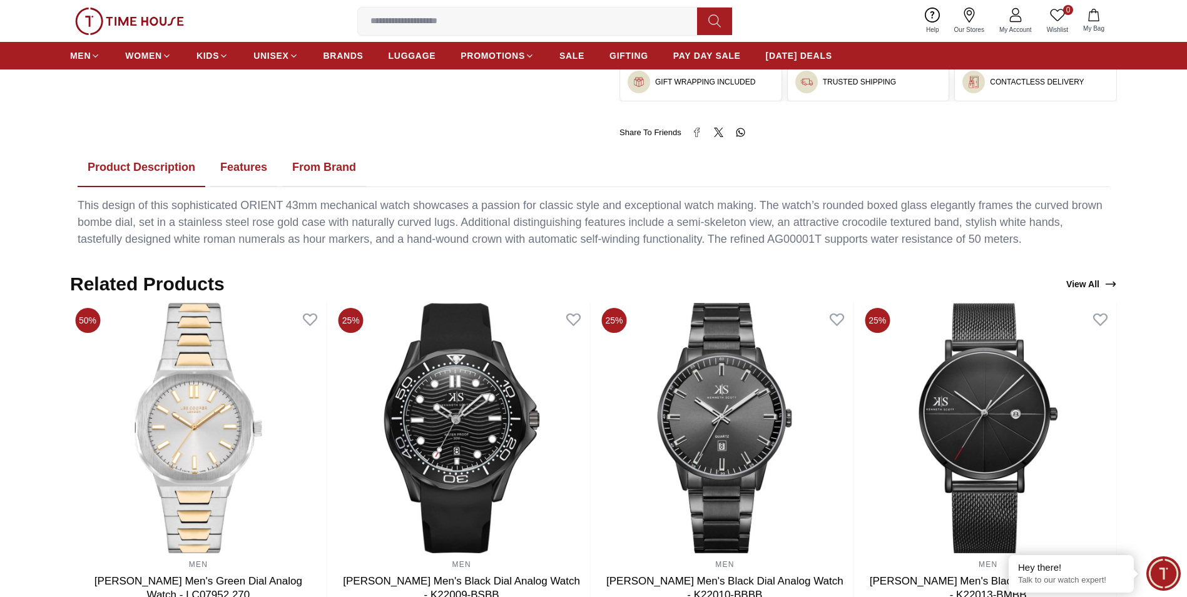
scroll to position [626, 0]
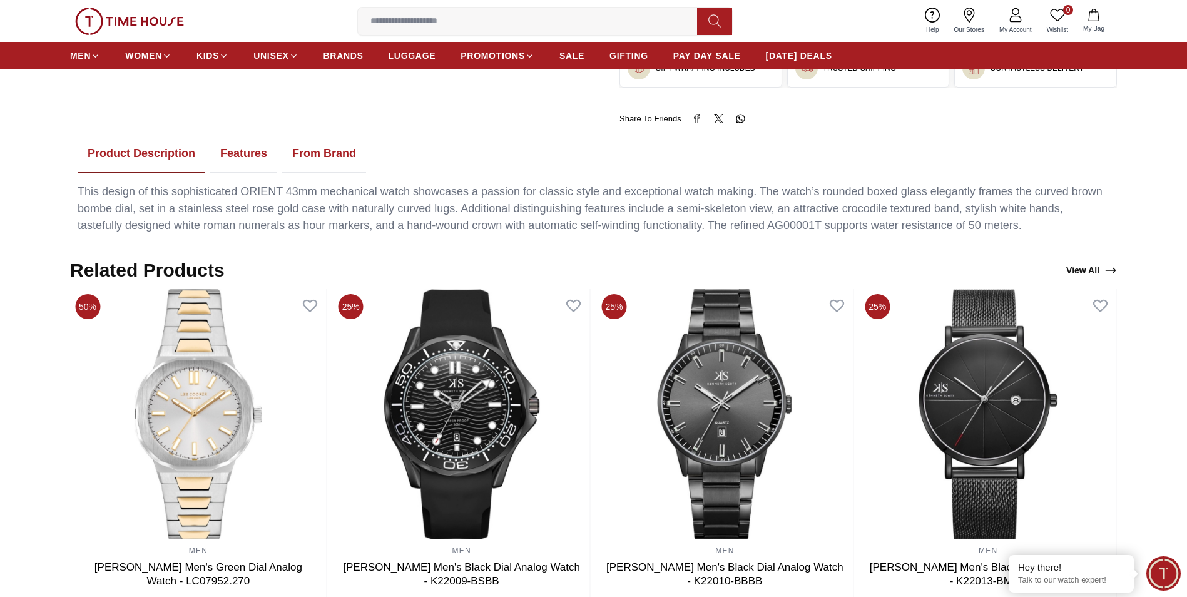
click at [247, 153] on button "Features" at bounding box center [243, 154] width 67 height 39
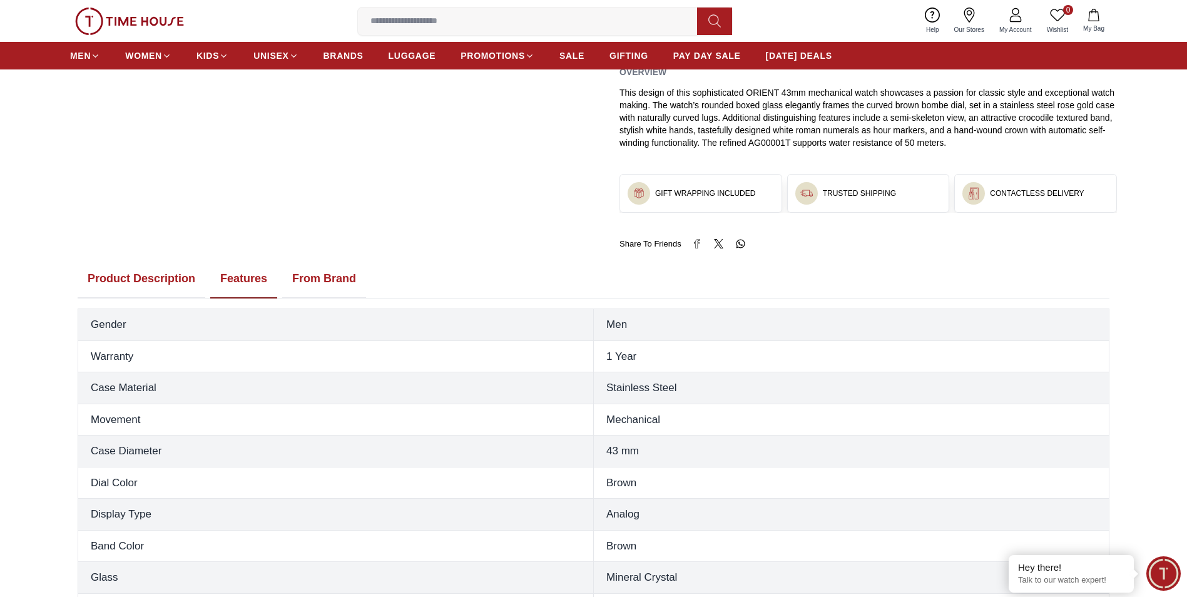
scroll to position [563, 0]
